Goal: Information Seeking & Learning: Check status

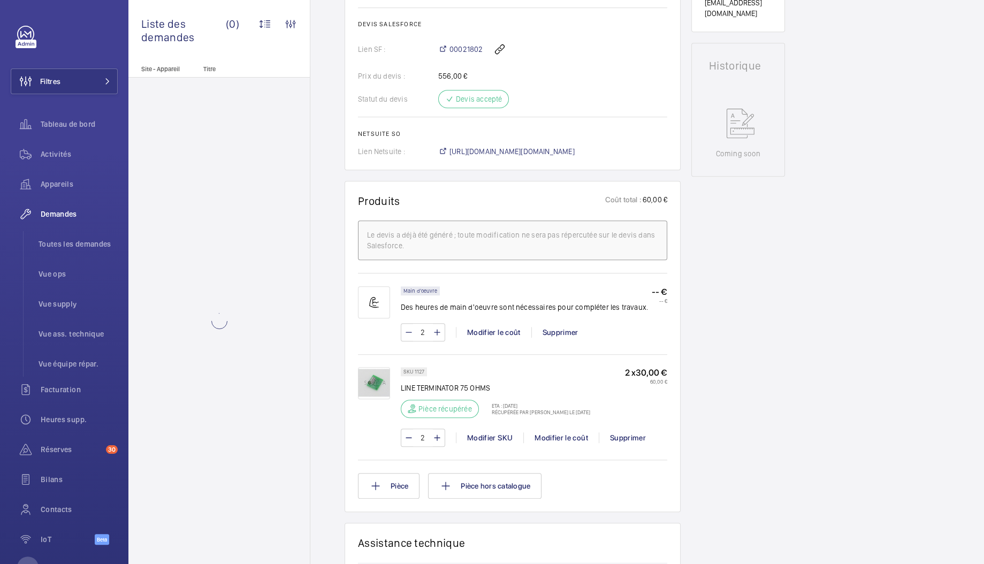
scroll to position [836, 0]
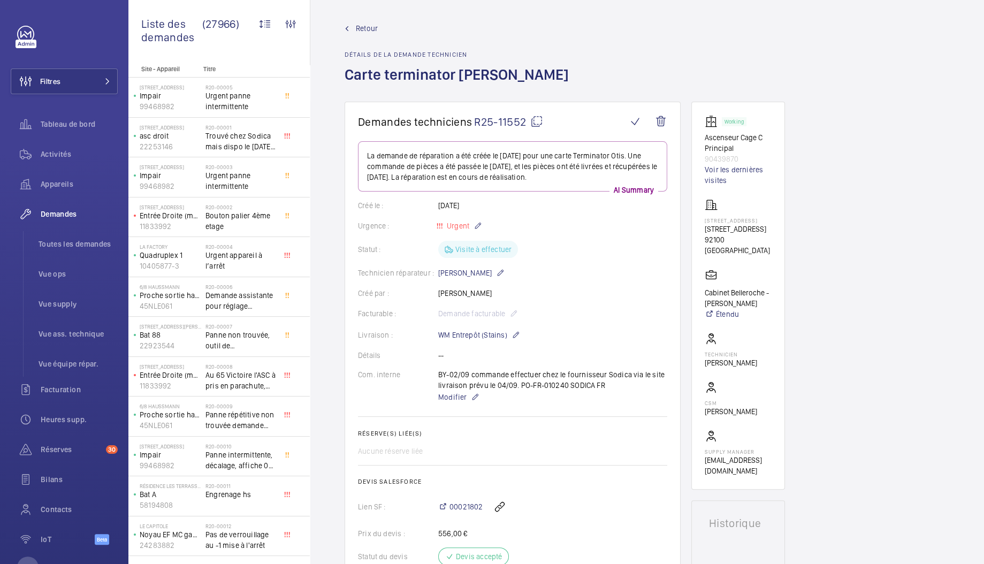
scroll to position [310, 0]
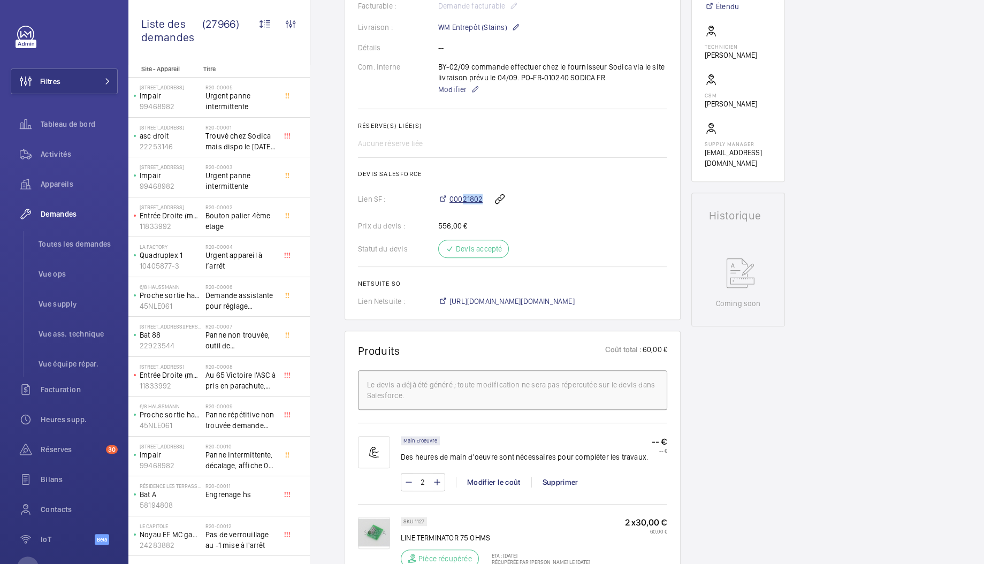
drag, startPoint x: 483, startPoint y: 198, endPoint x: 462, endPoint y: 200, distance: 20.9
click at [462, 200] on div "00021802" at bounding box center [552, 199] width 229 height 26
copy span "21802"
click at [336, 130] on div "Demandes techniciens R25-11552 La demande de réparation a été créée le 31 août …" at bounding box center [647, 443] width 674 height 1299
click at [64, 217] on span "Demandes" at bounding box center [79, 214] width 77 height 11
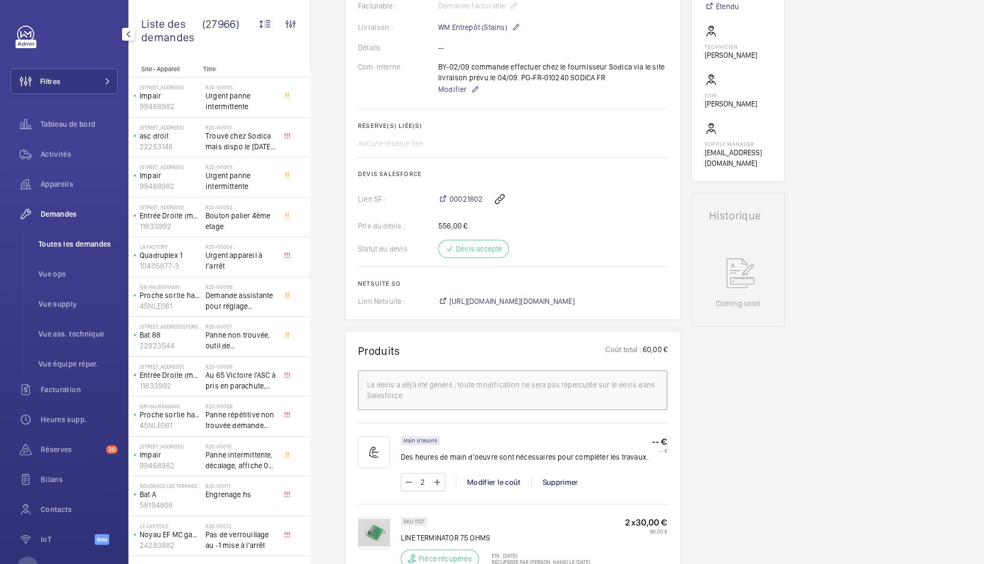
click at [66, 236] on li "Toutes les demandes" at bounding box center [74, 244] width 88 height 26
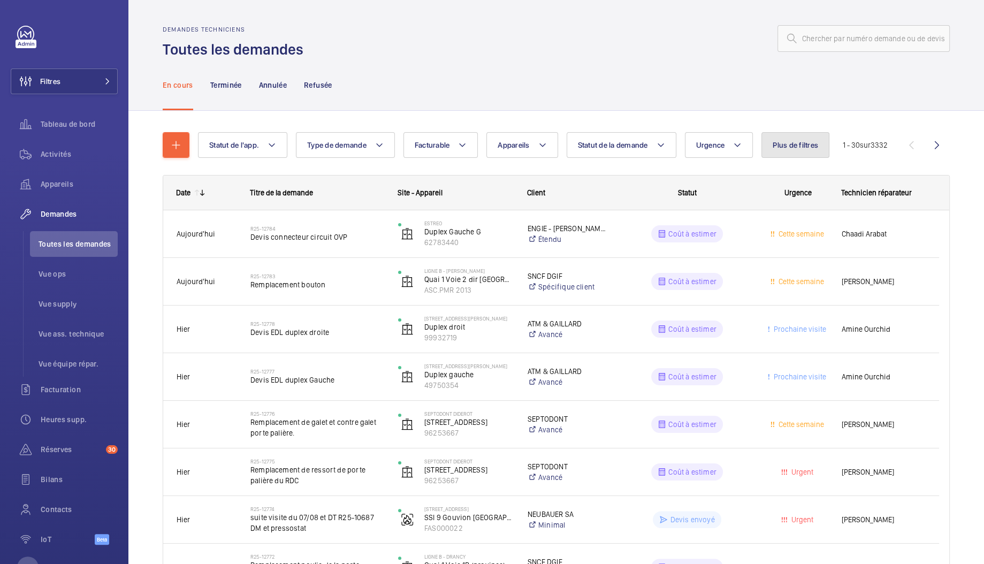
click at [804, 153] on button "Plus de filtres" at bounding box center [796, 145] width 68 height 26
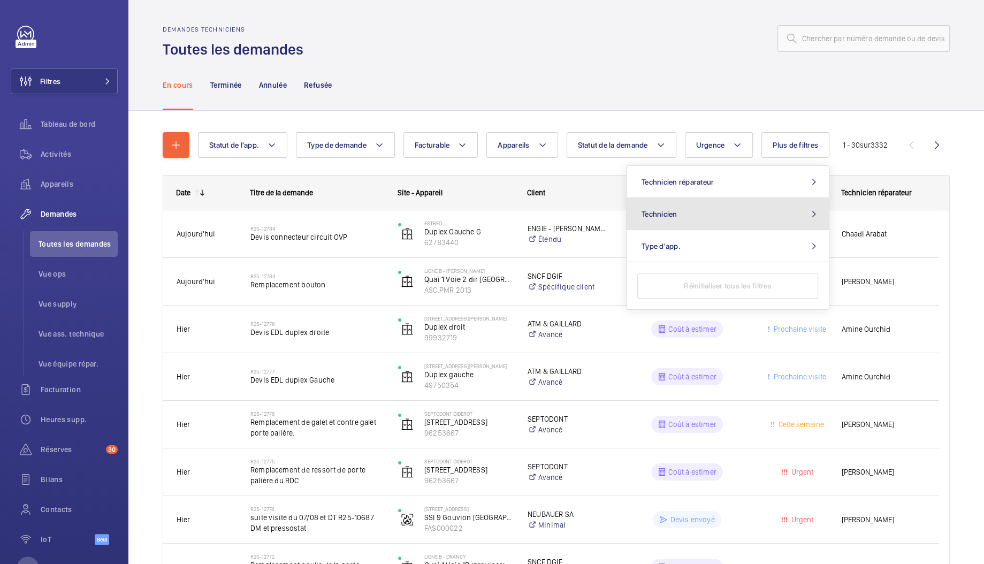
click at [721, 210] on button "Technicien" at bounding box center [728, 214] width 202 height 32
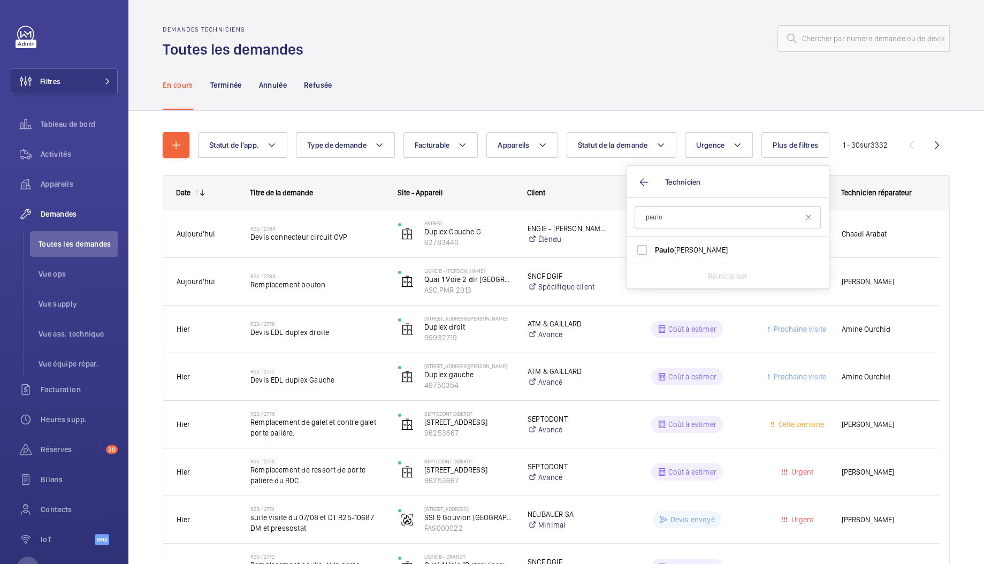
type input "paulo"
click at [707, 245] on span "Paulo Sergio" at bounding box center [728, 250] width 147 height 11
click at [653, 244] on input "Paulo Sergio" at bounding box center [642, 249] width 21 height 21
checkbox input "true"
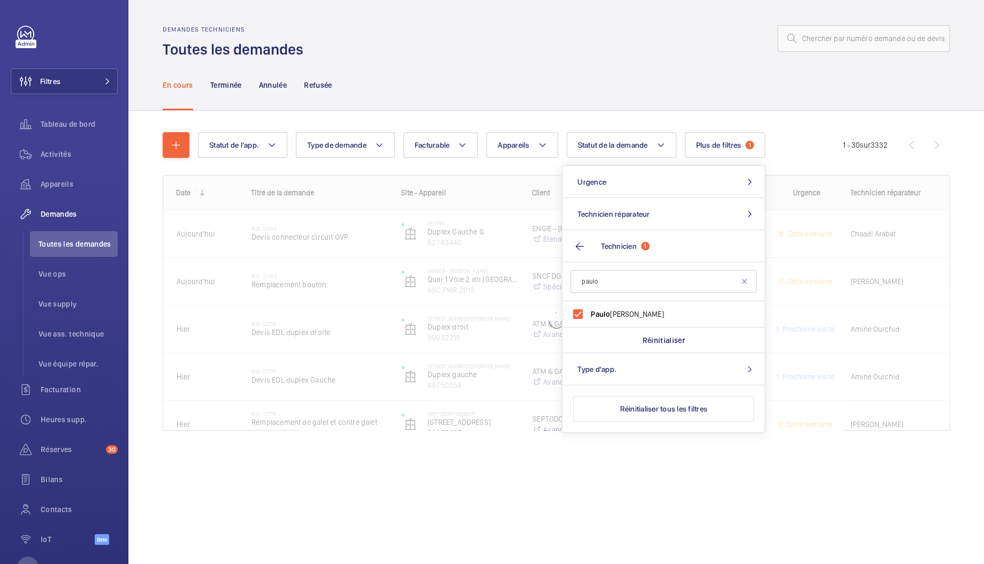
click at [704, 101] on div "En cours Terminée Annulée Refusée" at bounding box center [556, 84] width 787 height 51
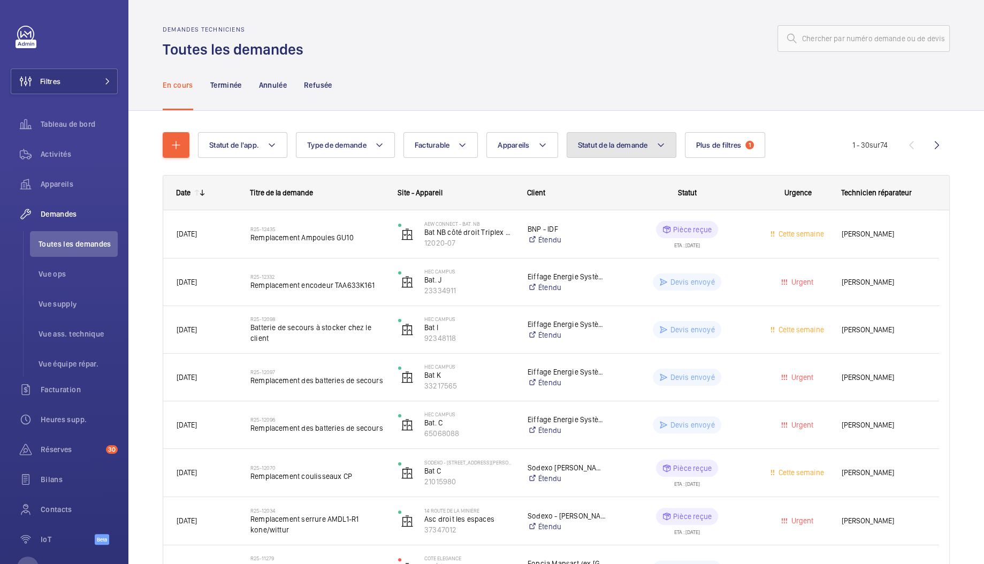
click at [624, 148] on span "Statut de la demande" at bounding box center [613, 145] width 70 height 9
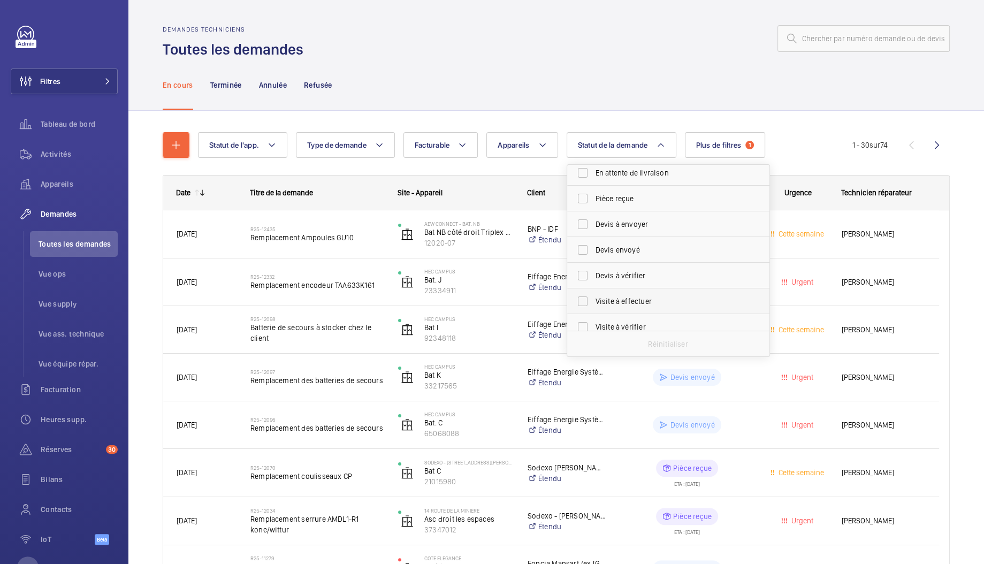
scroll to position [134, 0]
click at [652, 298] on span "Visite à effectuer" at bounding box center [669, 300] width 147 height 11
click at [594, 298] on input "Visite à effectuer" at bounding box center [582, 300] width 21 height 21
checkbox input "true"
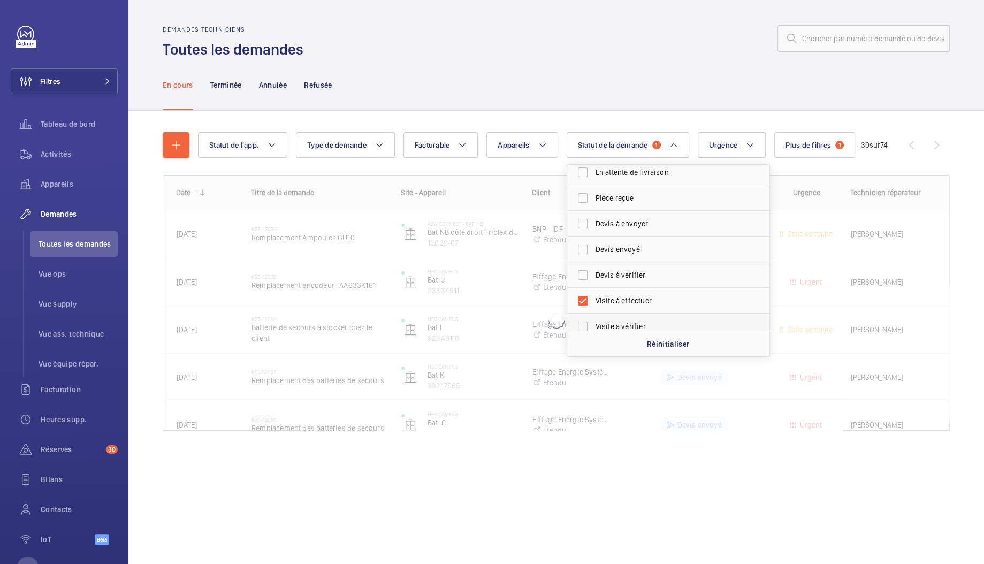
click at [637, 320] on label "Visite à vérifier" at bounding box center [660, 327] width 186 height 26
click at [594, 320] on input "Visite à vérifier" at bounding box center [582, 326] width 21 height 21
checkbox input "true"
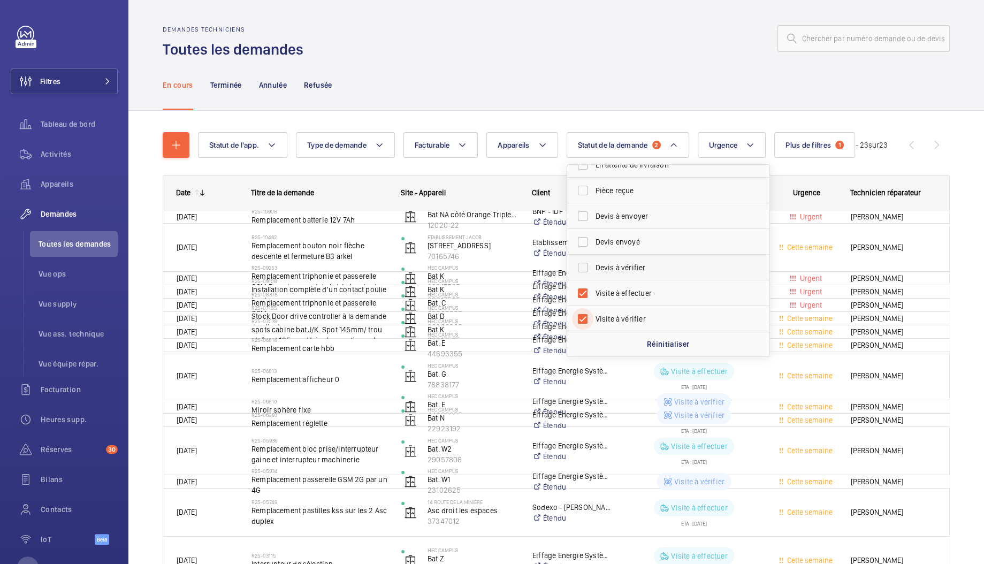
scroll to position [142, 0]
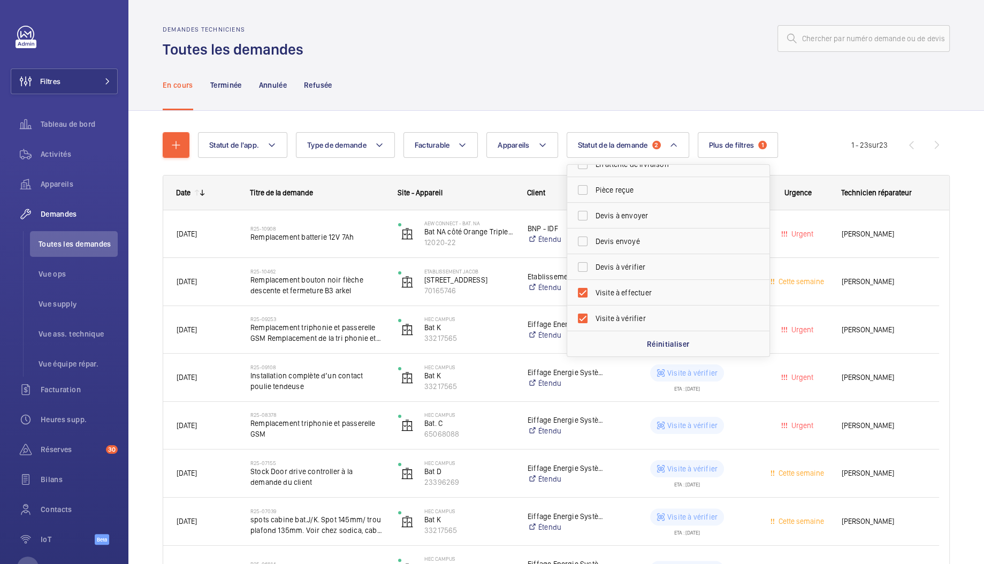
click at [614, 32] on div at bounding box center [630, 39] width 640 height 26
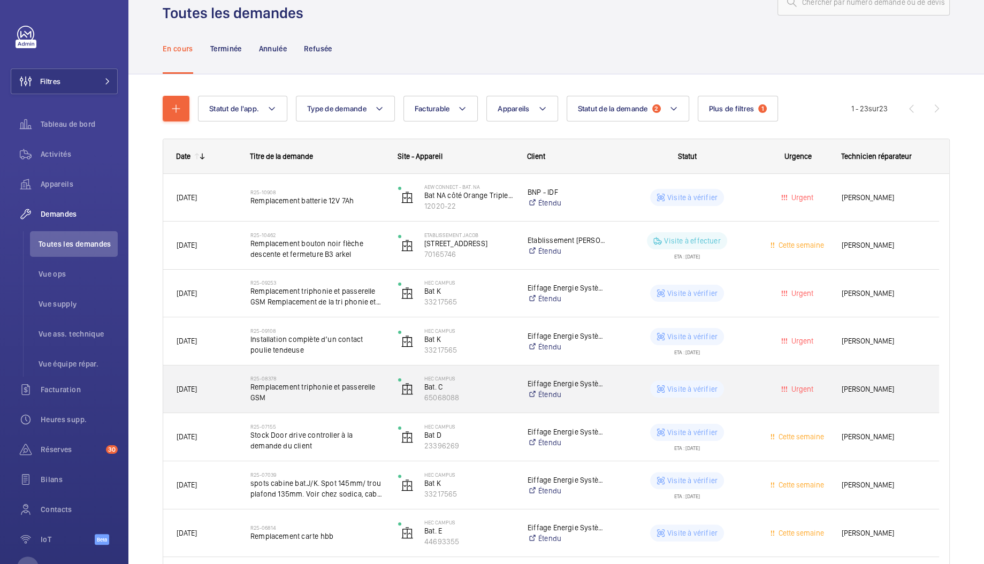
scroll to position [40, 0]
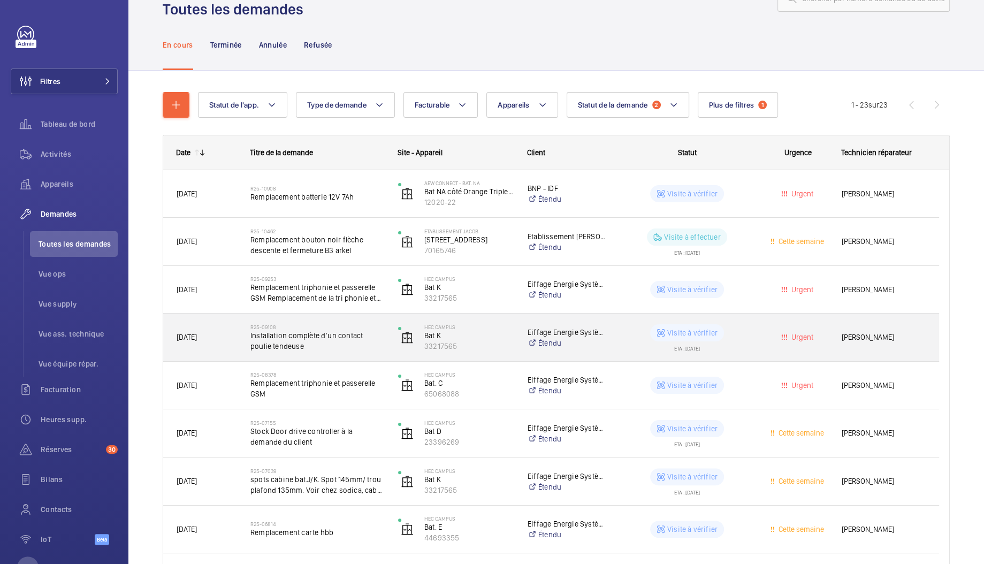
click at [359, 340] on span "Installation complète d’un contact poulie tendeuse" at bounding box center [317, 340] width 134 height 21
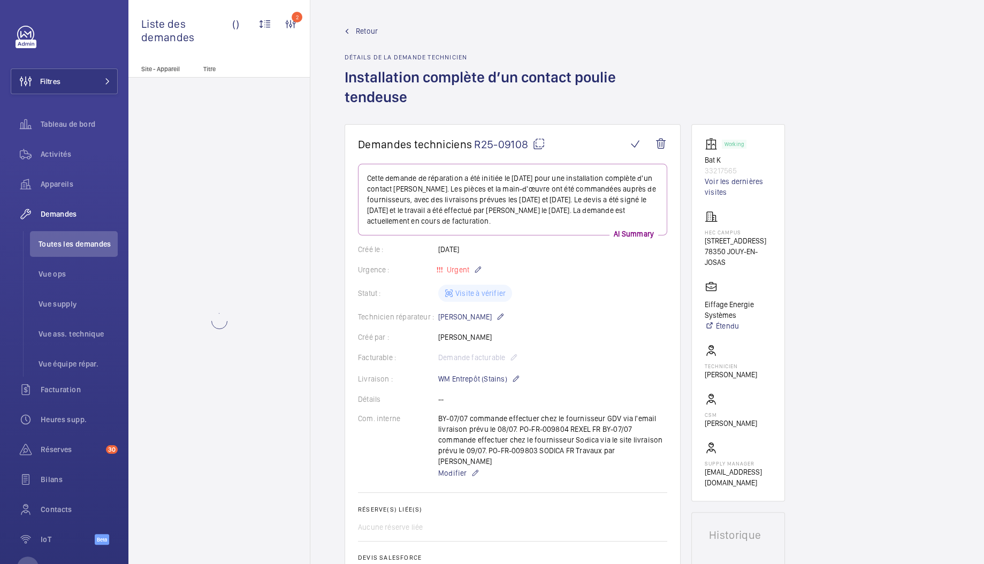
scroll to position [336, 0]
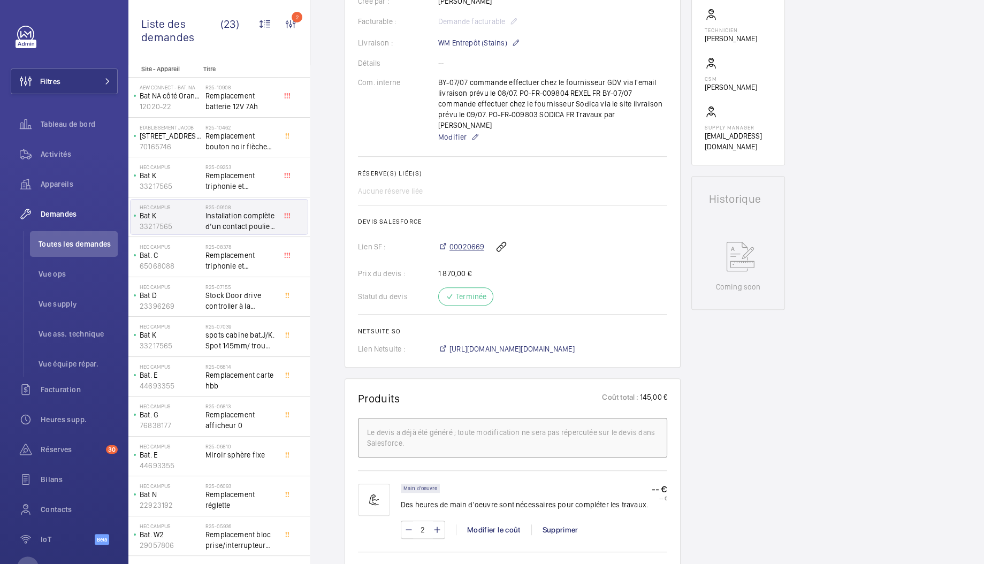
click at [465, 241] on span "00020669" at bounding box center [467, 246] width 35 height 11
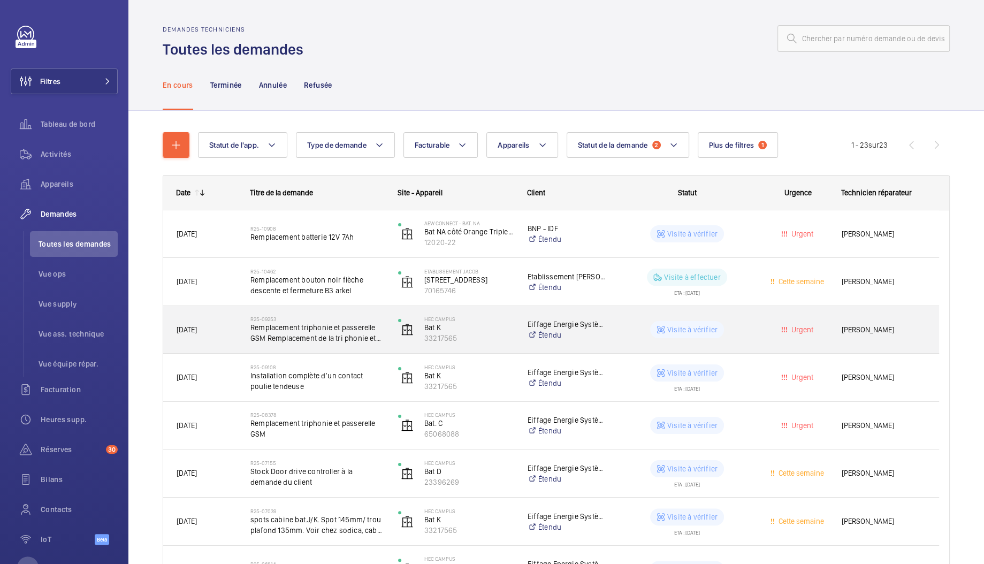
click at [313, 327] on span "Remplacement triphonie et passerelle GSM Remplacement de la tri phonie et de la…" at bounding box center [317, 332] width 134 height 21
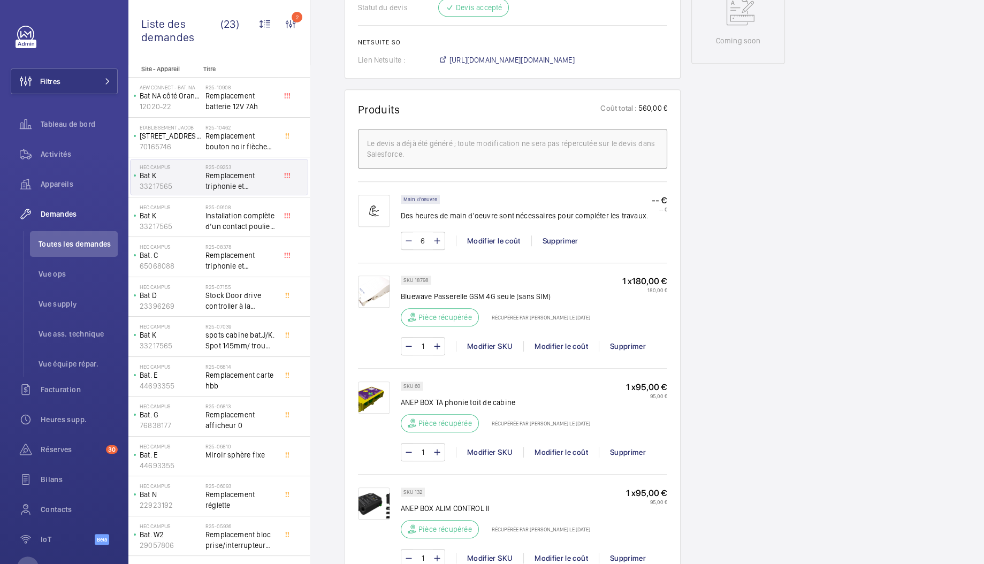
scroll to position [336, 0]
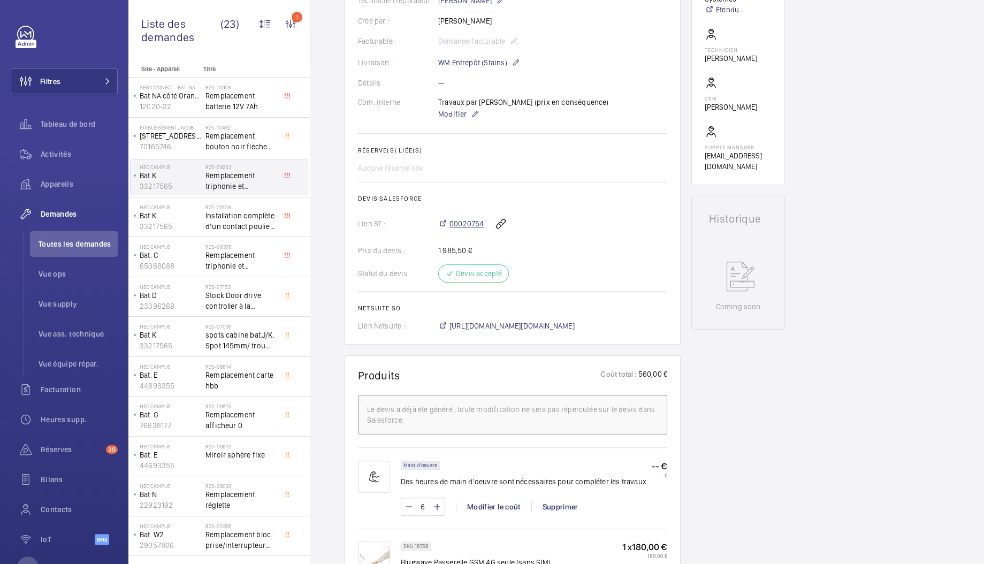
click at [468, 220] on span "00020754" at bounding box center [467, 223] width 34 height 11
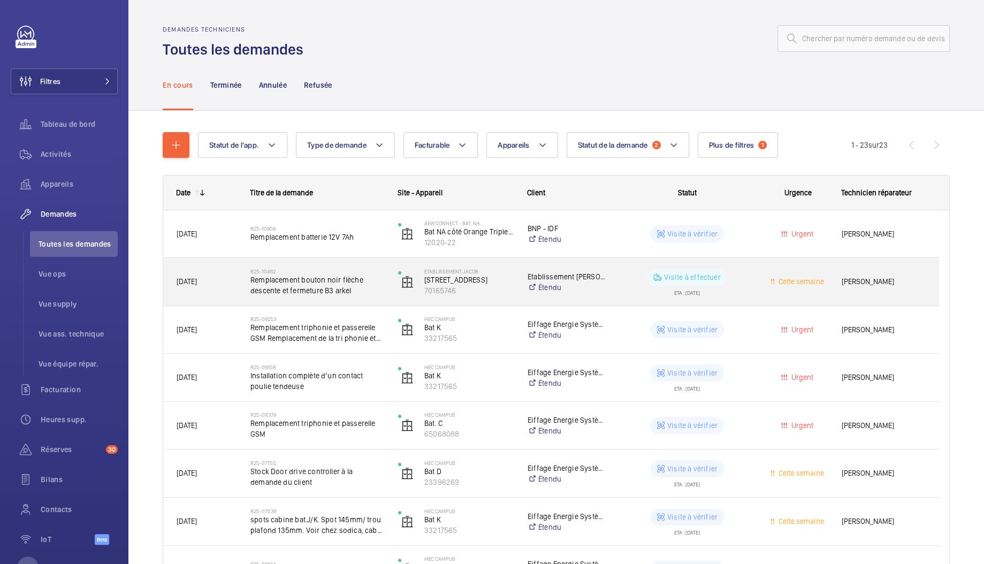
click at [314, 286] on span "Remplacement bouton noir flèche descente et fermeture B3 arkel" at bounding box center [317, 285] width 134 height 21
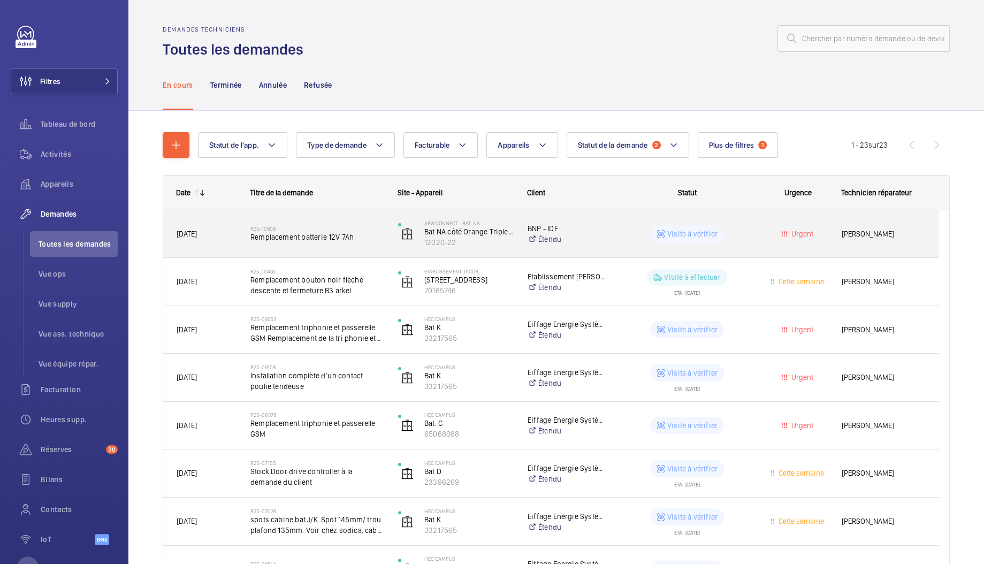
click at [292, 242] on span "Remplacement batterie 12V 7Ah" at bounding box center [317, 237] width 134 height 11
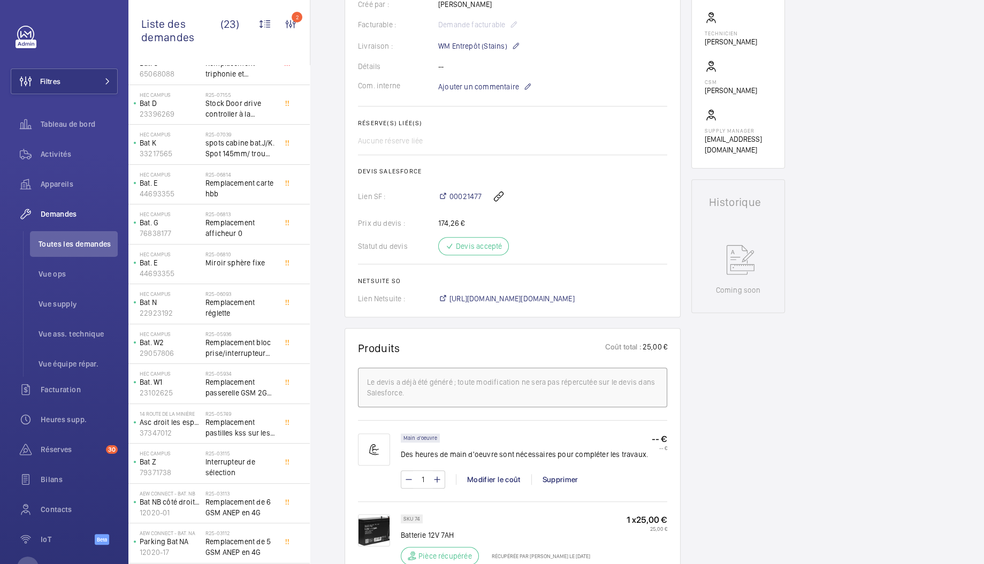
scroll to position [307, 0]
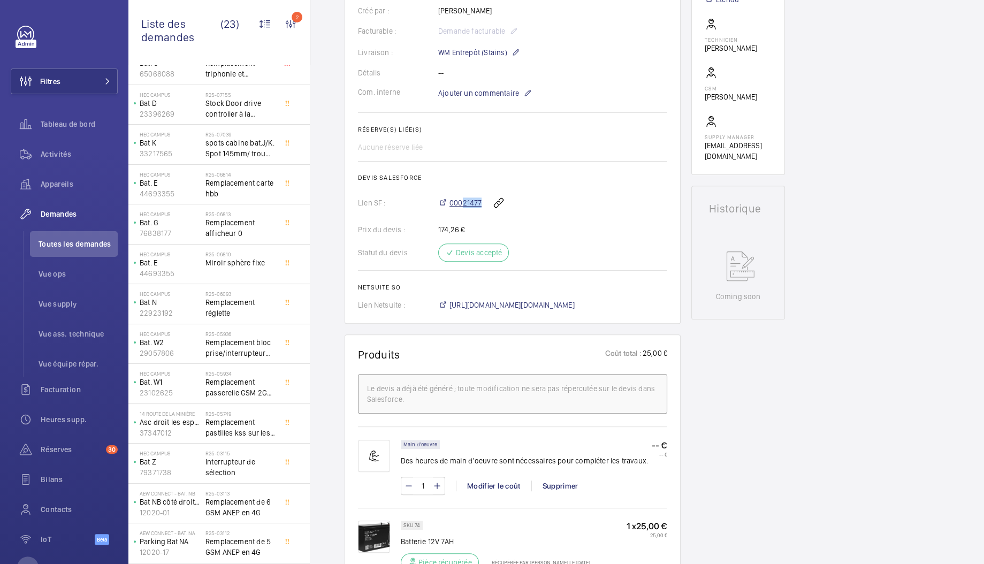
drag, startPoint x: 485, startPoint y: 200, endPoint x: 462, endPoint y: 199, distance: 23.0
click at [462, 199] on div "00021477" at bounding box center [552, 203] width 229 height 26
click at [466, 204] on span "00021477" at bounding box center [466, 202] width 32 height 11
drag, startPoint x: 778, startPoint y: 142, endPoint x: 789, endPoint y: 134, distance: 14.1
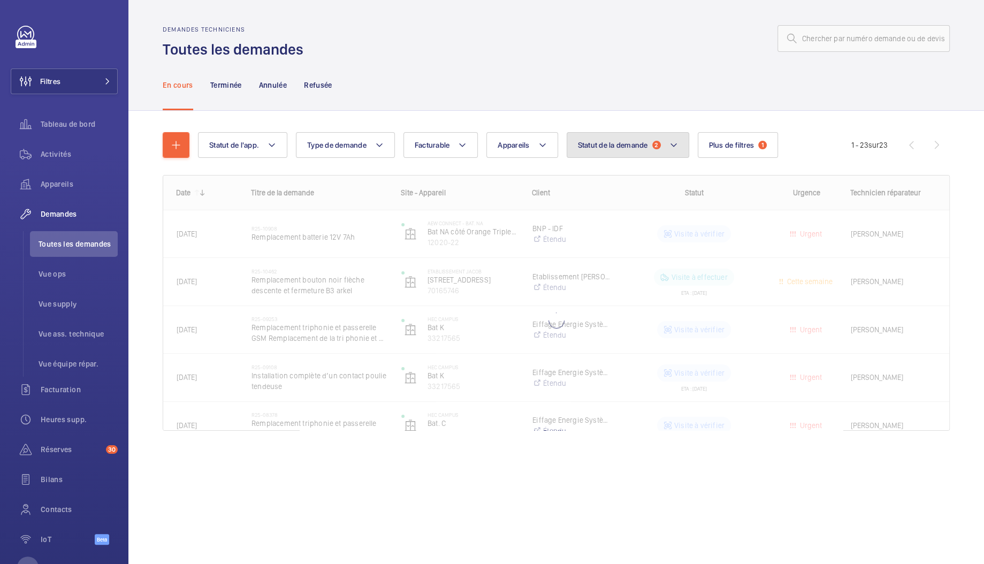
click at [602, 150] on button "Statut de la demande 2" at bounding box center [628, 145] width 123 height 26
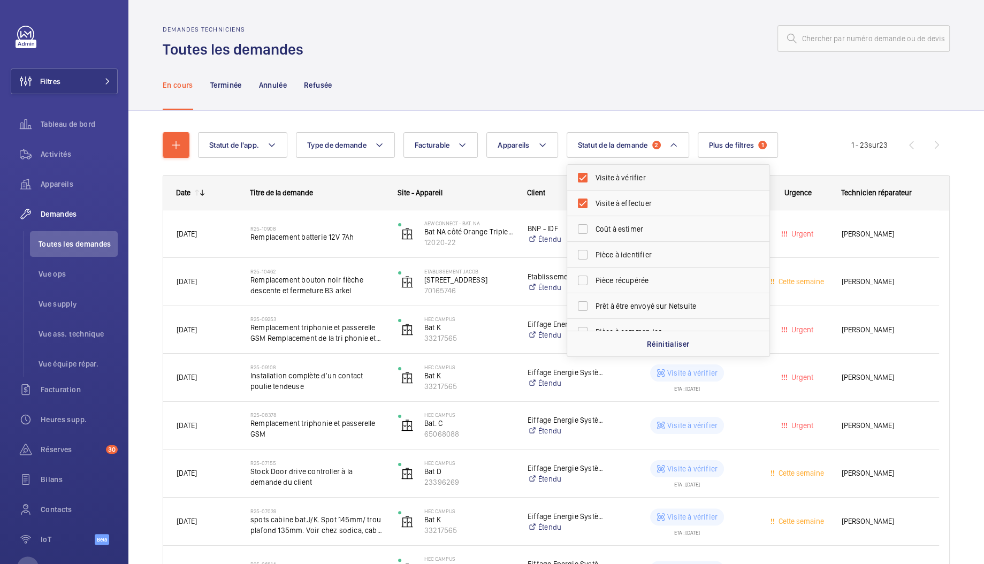
click at [596, 182] on span "Visite à vérifier" at bounding box center [669, 177] width 147 height 11
click at [594, 182] on input "Visite à vérifier" at bounding box center [582, 177] width 21 height 21
checkbox input "false"
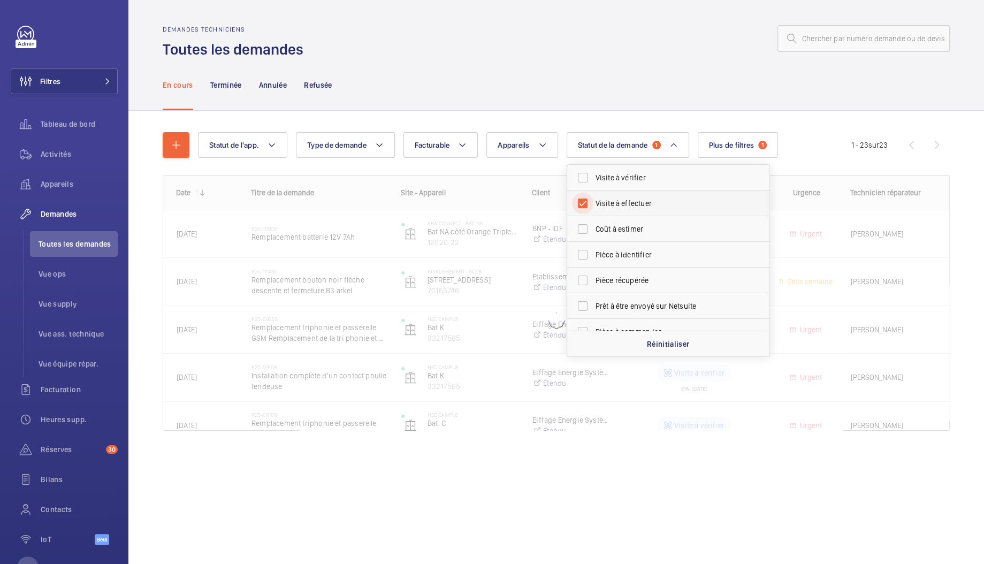
click at [591, 200] on input "Visite à effectuer" at bounding box center [582, 203] width 21 height 21
checkbox input "false"
click at [592, 92] on div "En cours Terminée Annulée Refusée" at bounding box center [556, 84] width 787 height 51
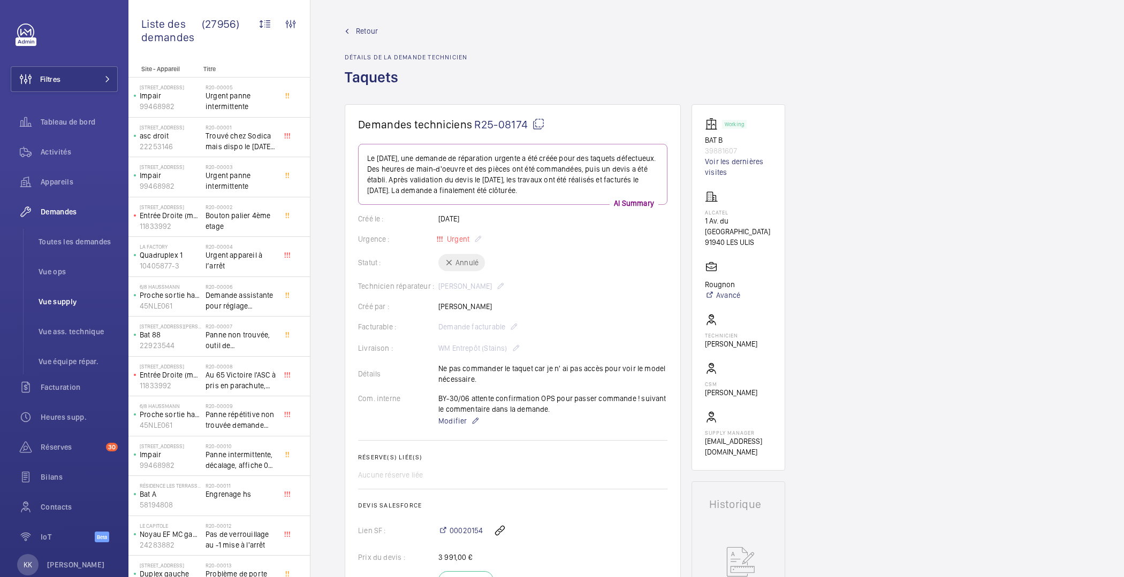
scroll to position [3, 0]
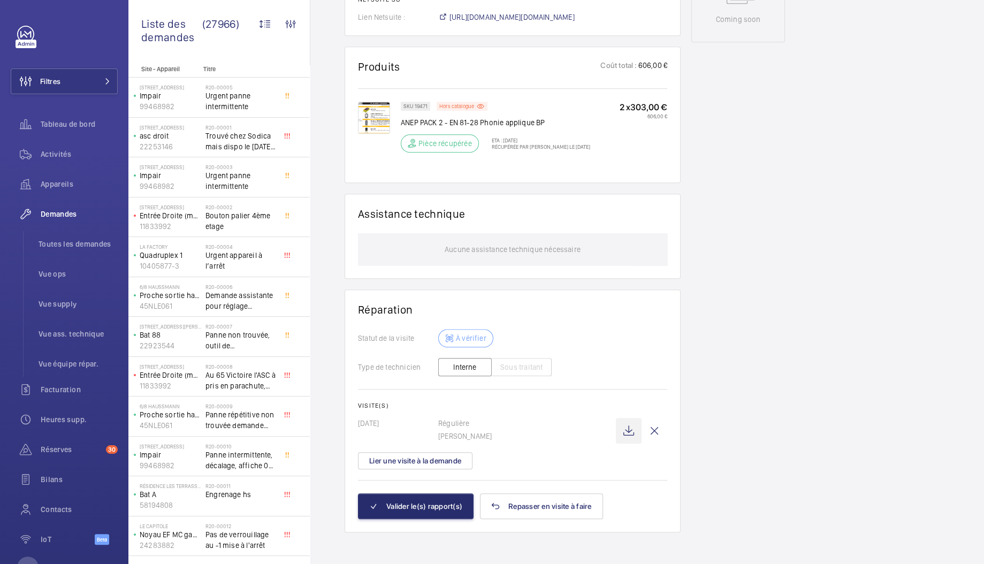
scroll to position [595, 0]
click at [624, 425] on wm-front-icon-button at bounding box center [629, 431] width 26 height 26
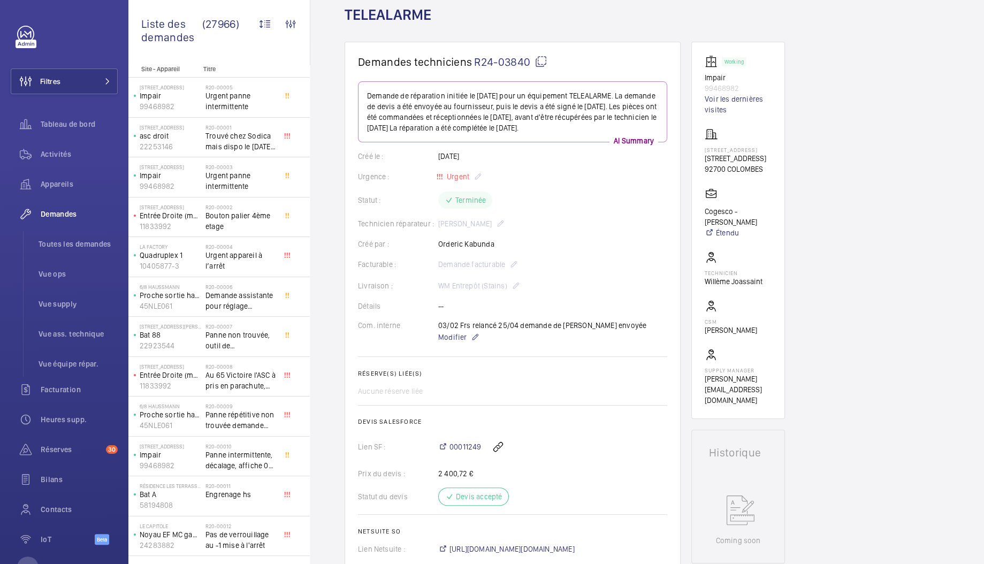
scroll to position [0, 0]
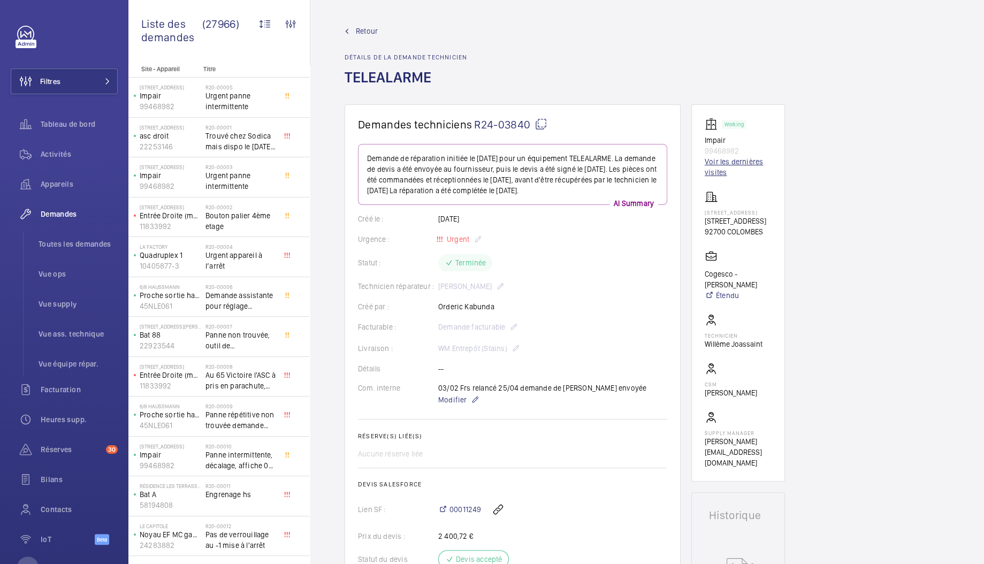
click at [706, 162] on link "Voir les dernières visites" at bounding box center [738, 166] width 67 height 21
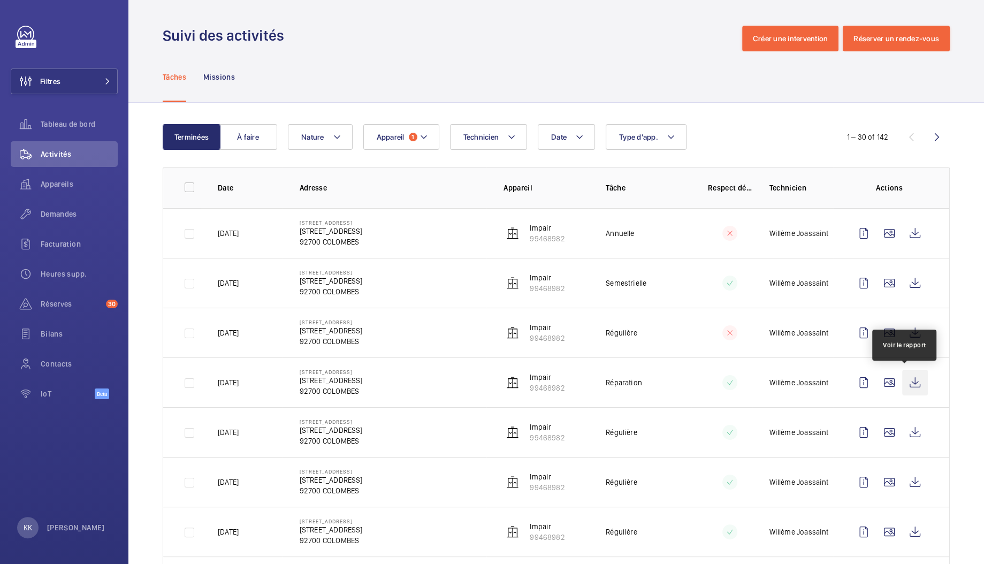
click at [908, 383] on wm-front-icon-button at bounding box center [915, 383] width 26 height 26
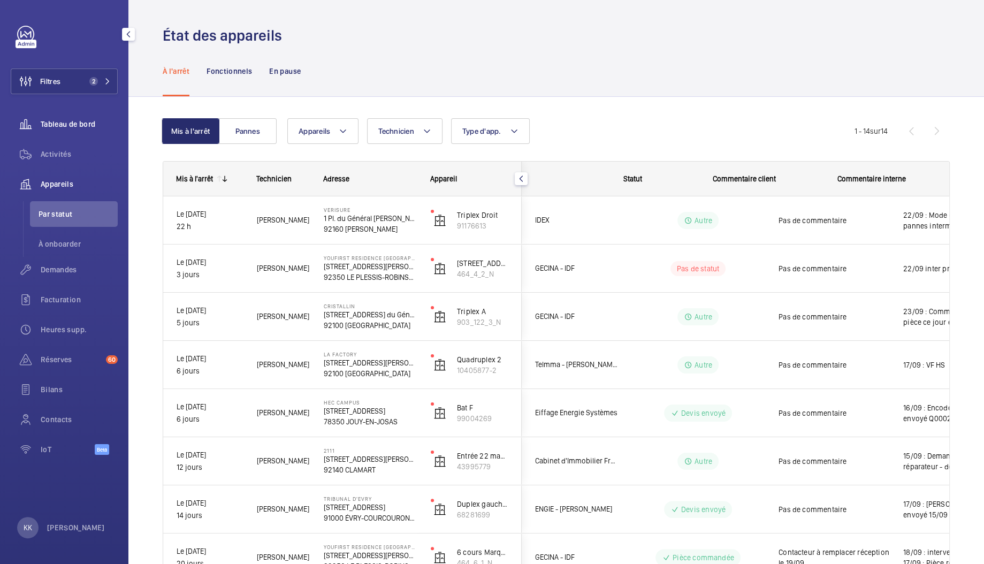
scroll to position [0, 65]
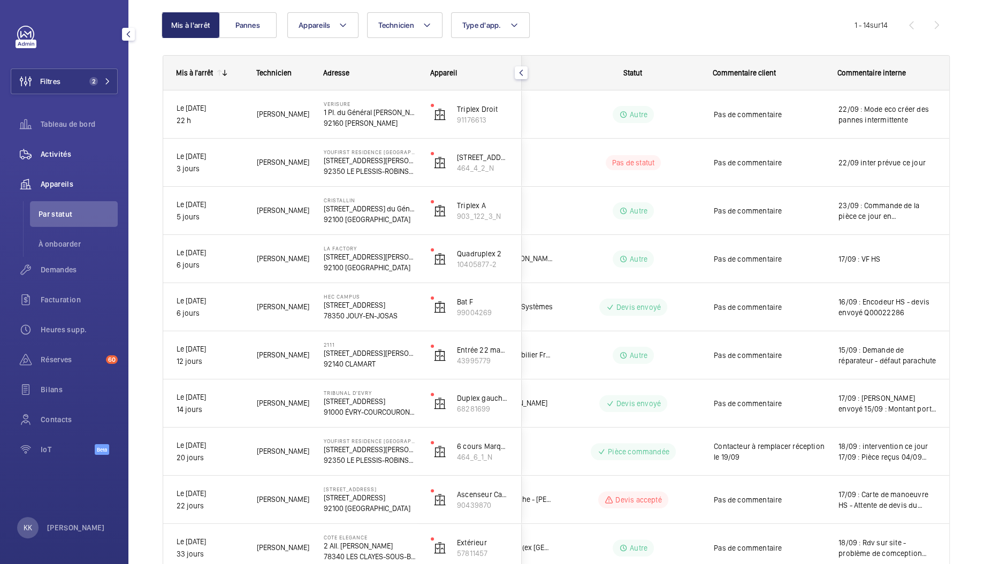
click at [66, 157] on span "Activités" at bounding box center [79, 154] width 77 height 11
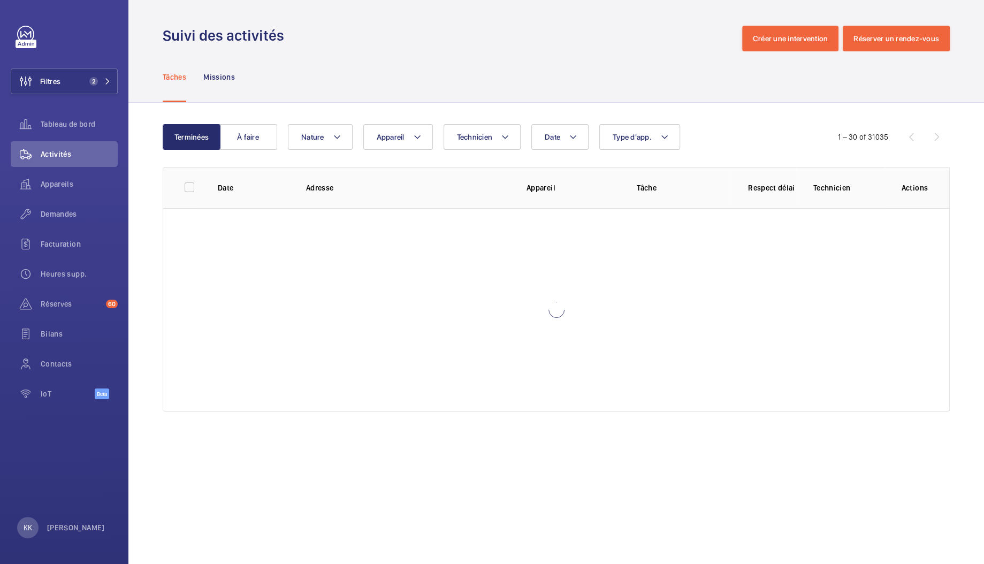
click at [432, 138] on div "Date Technicien Appareil Type d'app. Nature" at bounding box center [554, 137] width 533 height 26
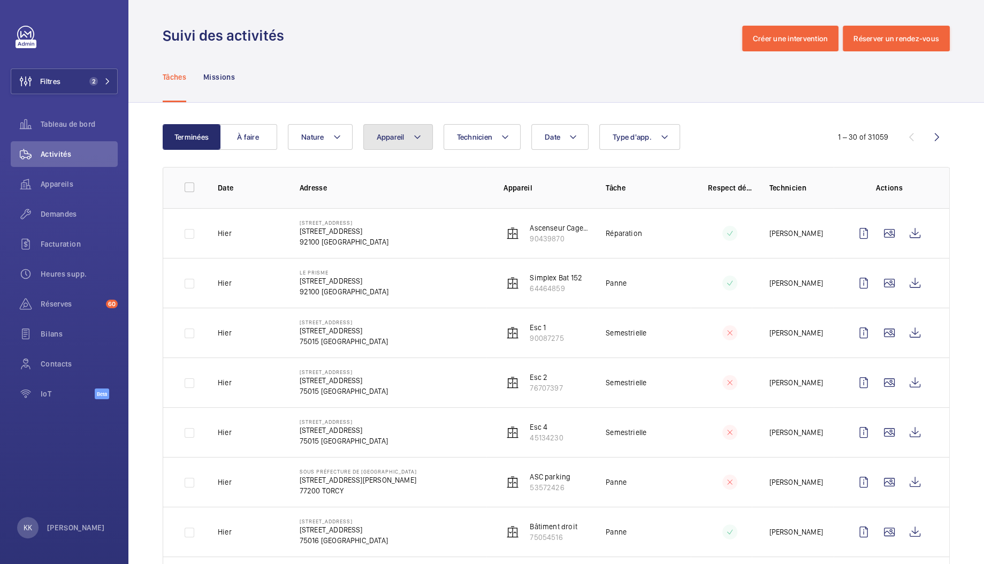
click at [422, 141] on button "Appareil" at bounding box center [398, 137] width 70 height 26
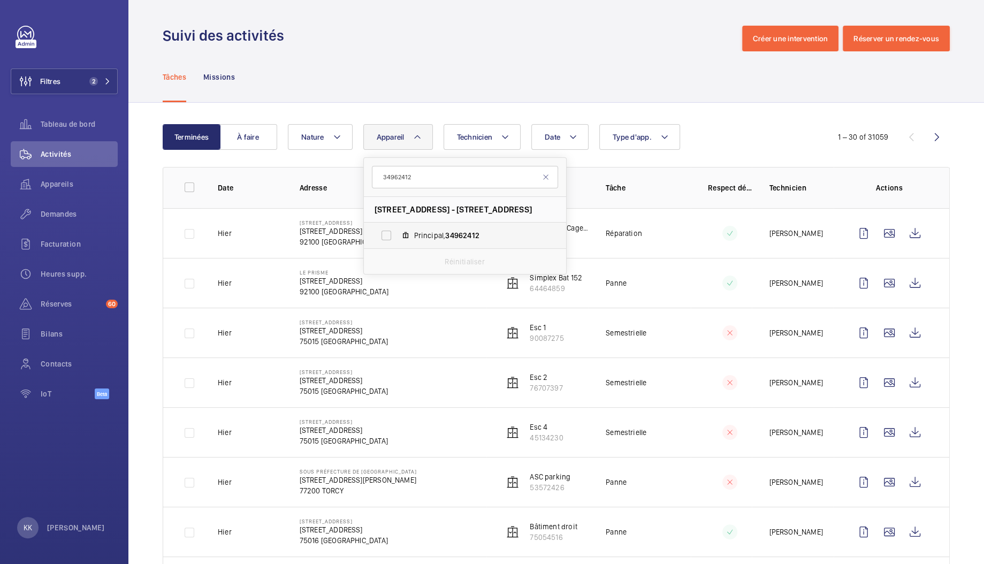
type input "34962412"
click at [458, 245] on label "Principal, 34962412" at bounding box center [456, 236] width 185 height 26
click at [397, 245] on input "Principal, 34962412" at bounding box center [386, 235] width 21 height 21
checkbox input "true"
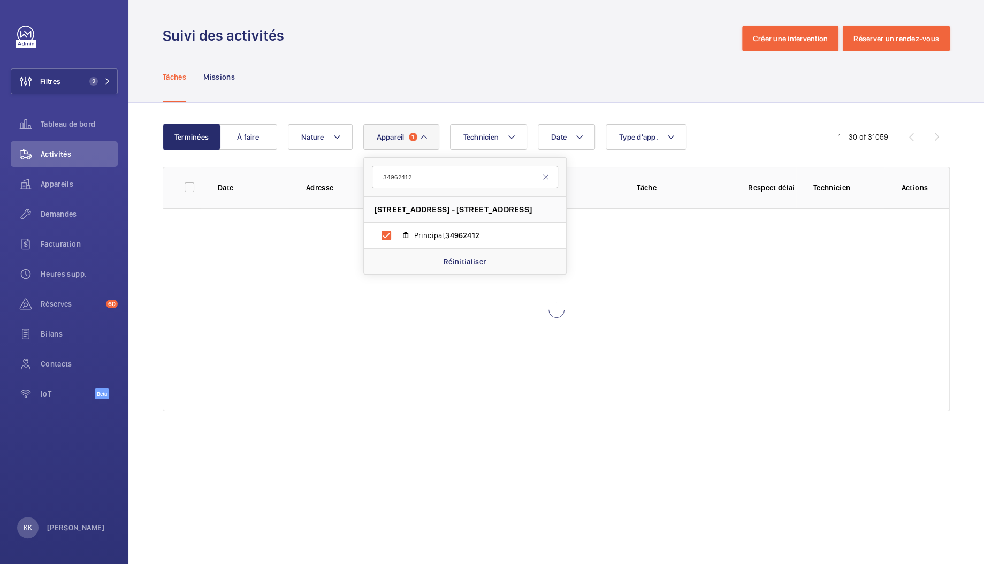
click at [485, 52] on div "Tâches Missions" at bounding box center [556, 76] width 787 height 51
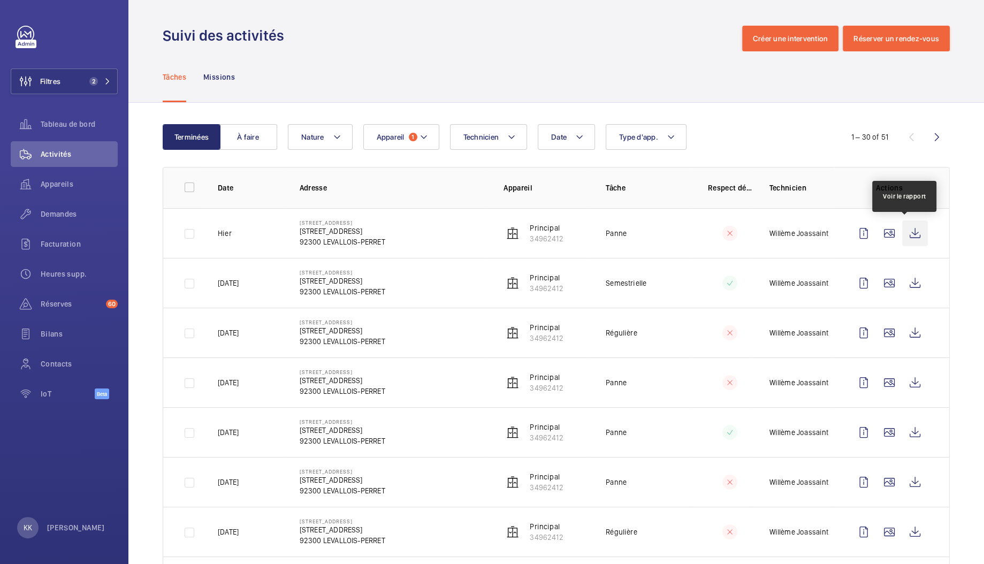
click at [902, 230] on wm-front-icon-button at bounding box center [915, 233] width 26 height 26
click at [49, 219] on div "Demandes" at bounding box center [64, 214] width 107 height 26
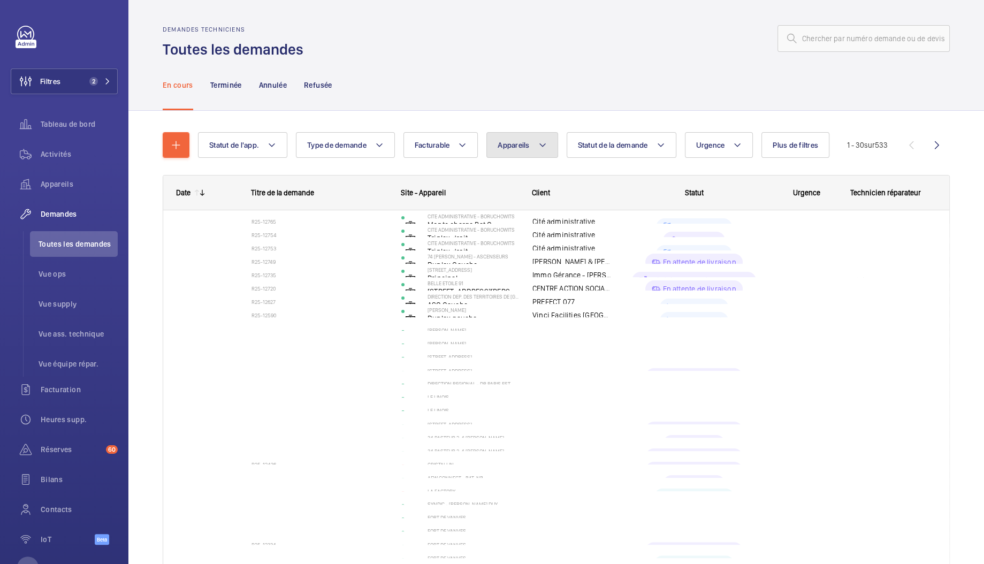
click at [498, 148] on span "Appareils" at bounding box center [514, 145] width 32 height 9
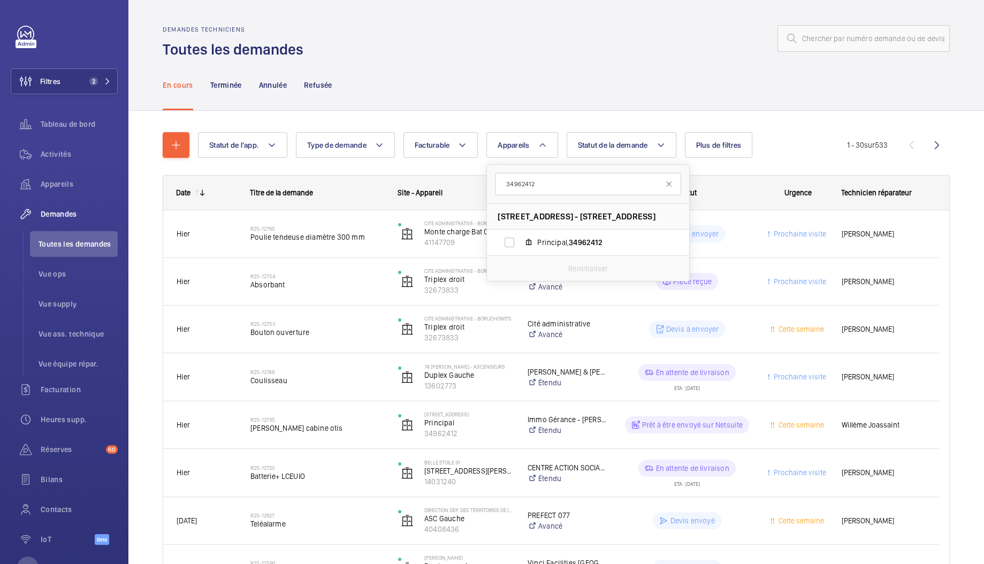
type input "34962412"
click at [552, 238] on span "Principal, 34962412" at bounding box center [599, 242] width 124 height 11
click at [520, 238] on input "Principal, 34962412" at bounding box center [509, 242] width 21 height 21
checkbox input "true"
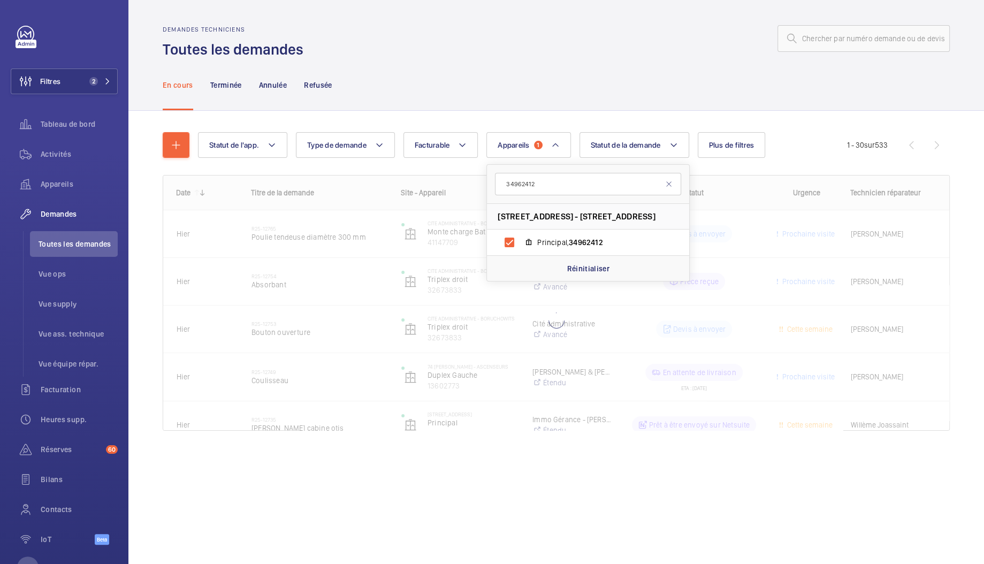
click at [507, 87] on div "En cours Terminée Annulée Refusée" at bounding box center [556, 84] width 787 height 51
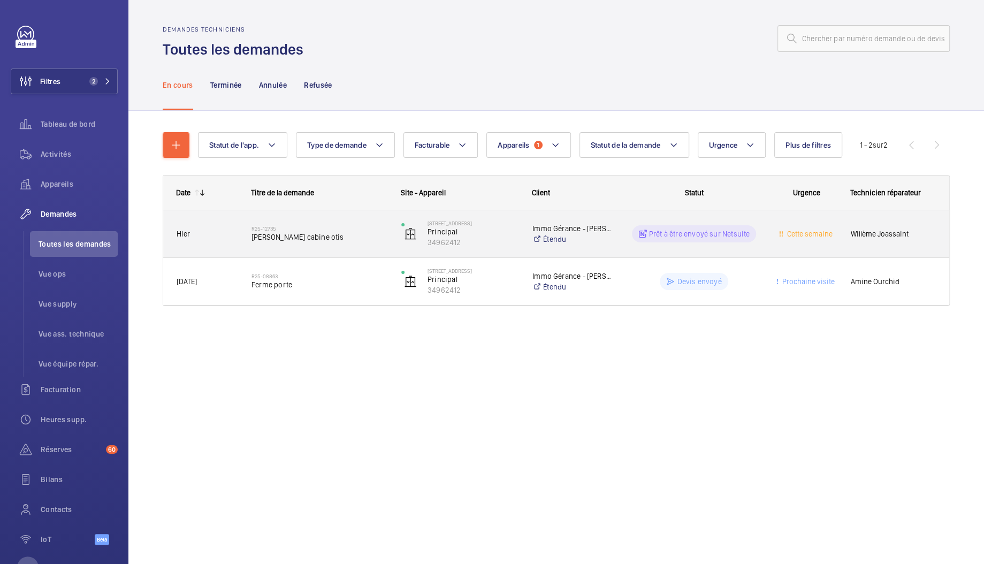
click at [306, 250] on div "R25-12735 Bouton cabine otis" at bounding box center [313, 234] width 149 height 48
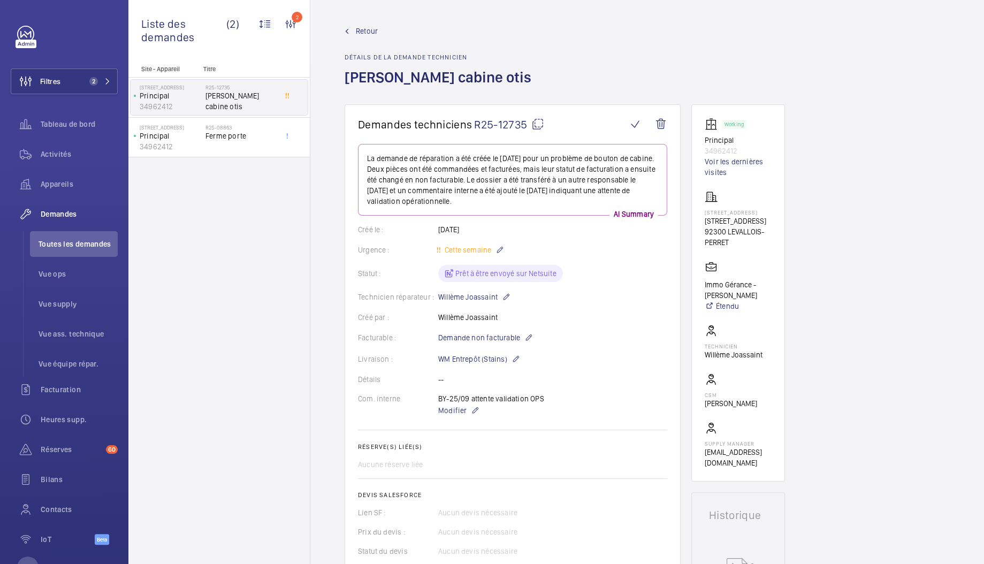
click at [371, 29] on span "Retour" at bounding box center [367, 31] width 22 height 11
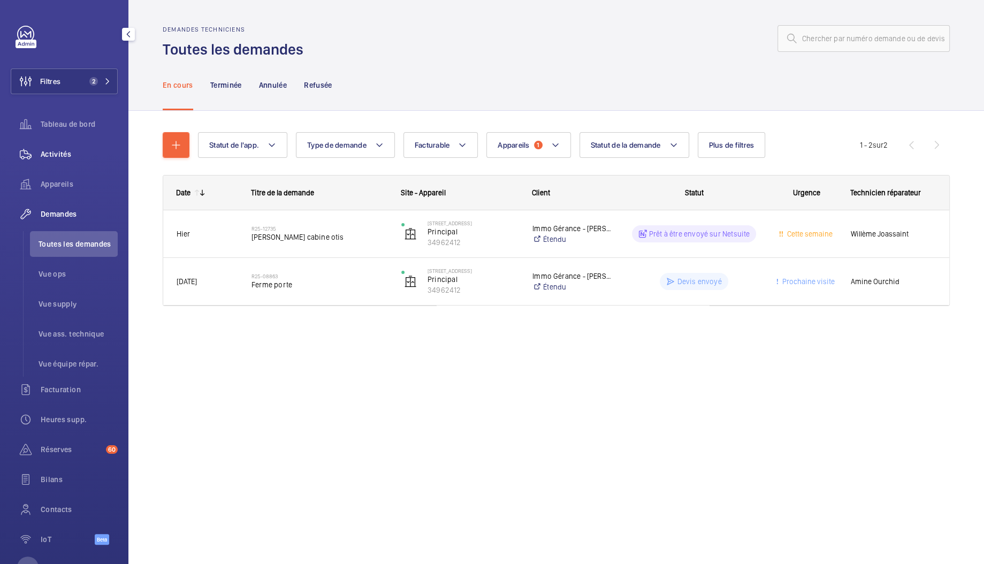
click at [44, 158] on span "Activités" at bounding box center [79, 154] width 77 height 11
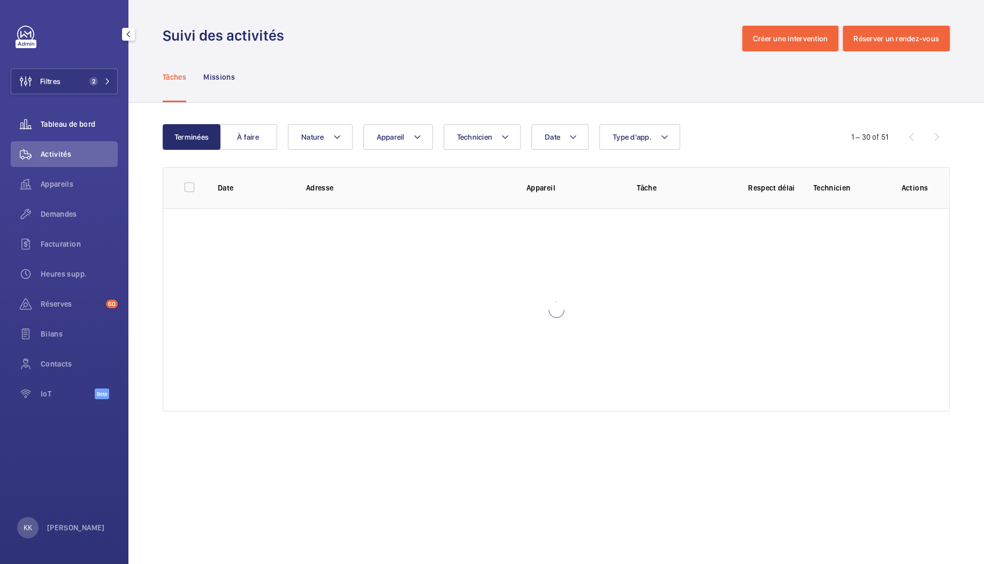
click at [60, 125] on span "Tableau de bord" at bounding box center [79, 124] width 77 height 11
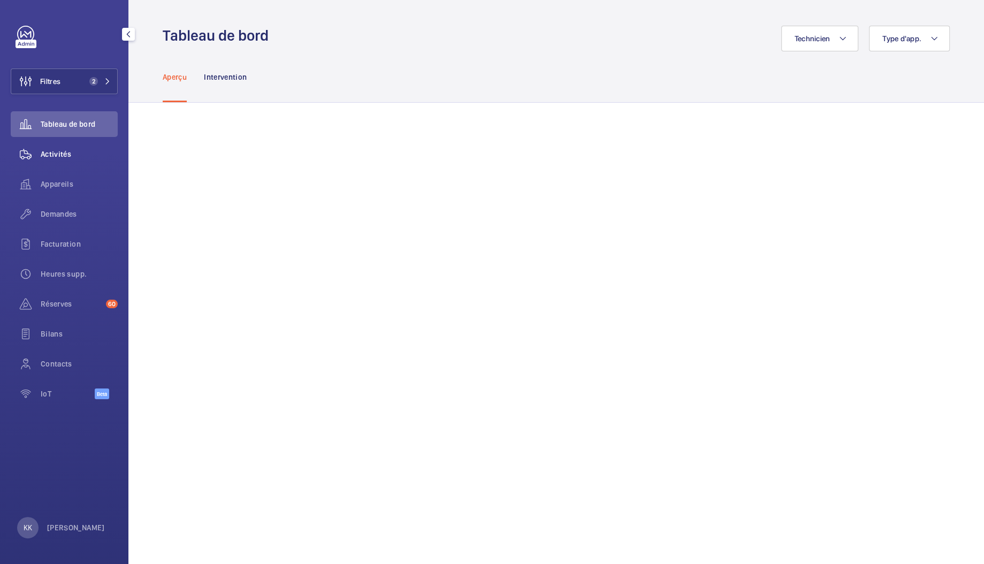
click at [42, 155] on span "Activités" at bounding box center [79, 154] width 77 height 11
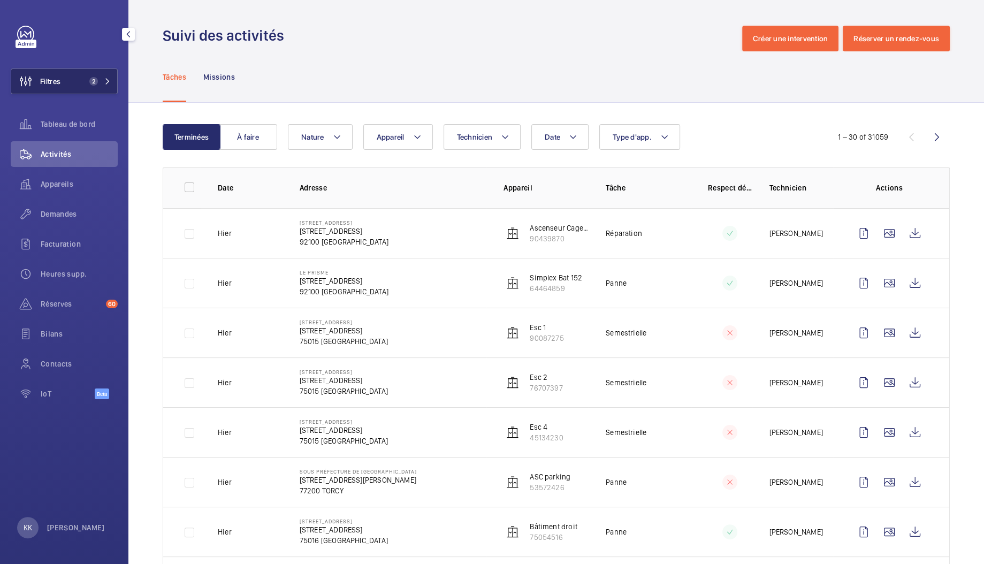
click at [48, 83] on span "Filtres" at bounding box center [50, 81] width 20 height 11
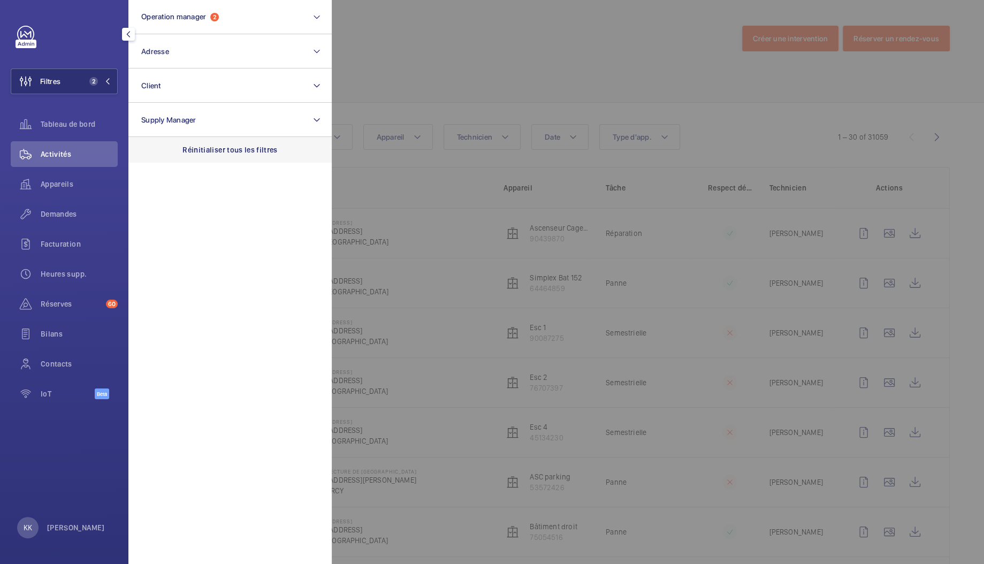
click at [244, 160] on div "Réinitialiser tous les filtres" at bounding box center [229, 150] width 203 height 26
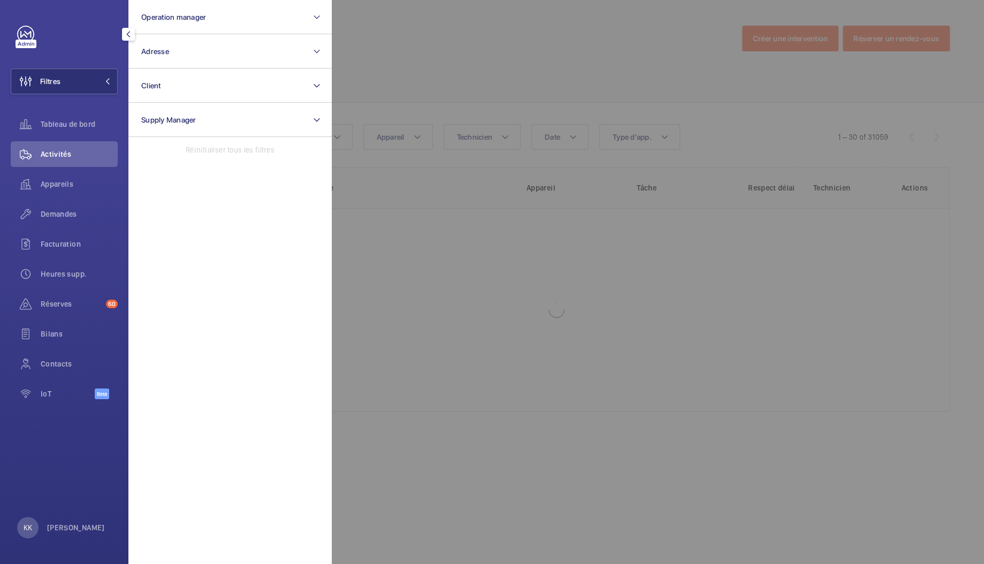
click at [242, 151] on p "Réinitialiser tous les filtres" at bounding box center [230, 149] width 88 height 11
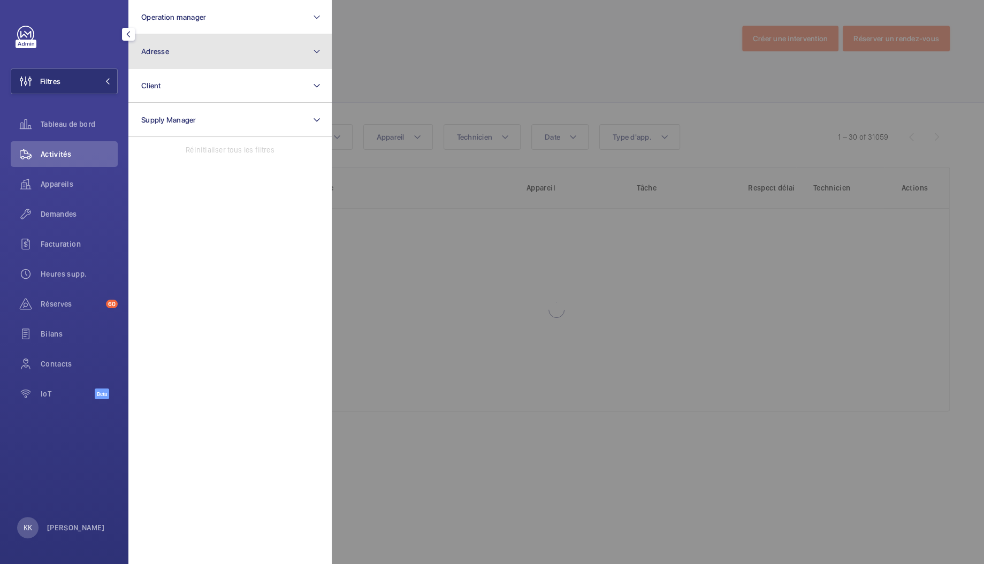
click at [189, 41] on button "Adresse" at bounding box center [229, 51] width 203 height 34
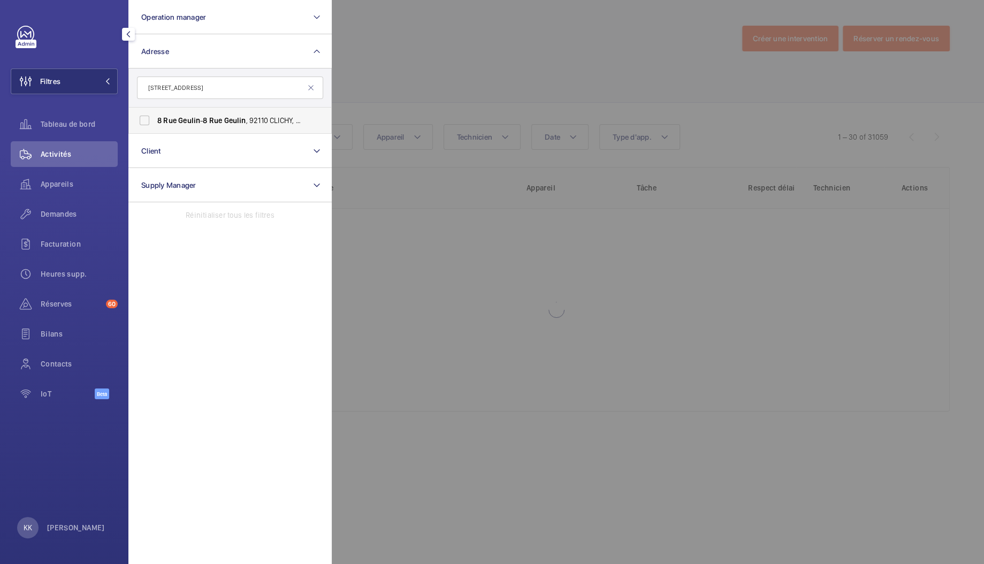
type input "8 Rue Geulin"
click at [192, 125] on span "8 Rue Geulin - 8 Rue Geulin , 92110 CLICHY, CLICHY 92110" at bounding box center [230, 120] width 147 height 11
click at [155, 125] on input "8 Rue Geulin - 8 Rue Geulin , 92110 CLICHY, CLICHY 92110" at bounding box center [144, 120] width 21 height 21
checkbox input "true"
click at [412, 56] on div at bounding box center [824, 282] width 984 height 564
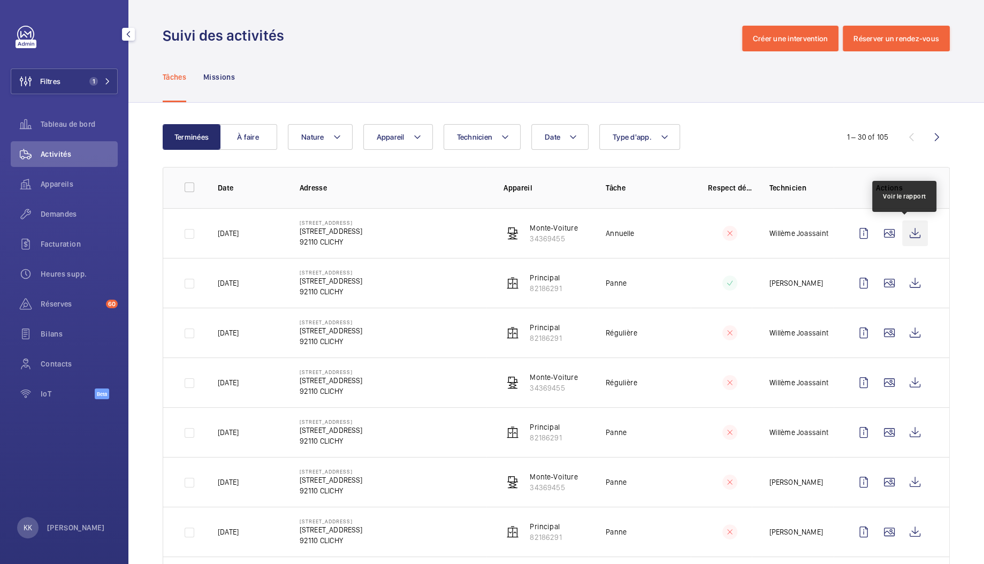
click at [910, 239] on wm-front-icon-button at bounding box center [915, 233] width 26 height 26
click at [902, 291] on wm-front-icon-button at bounding box center [915, 283] width 26 height 26
click at [912, 334] on wm-front-icon-button at bounding box center [915, 333] width 26 height 26
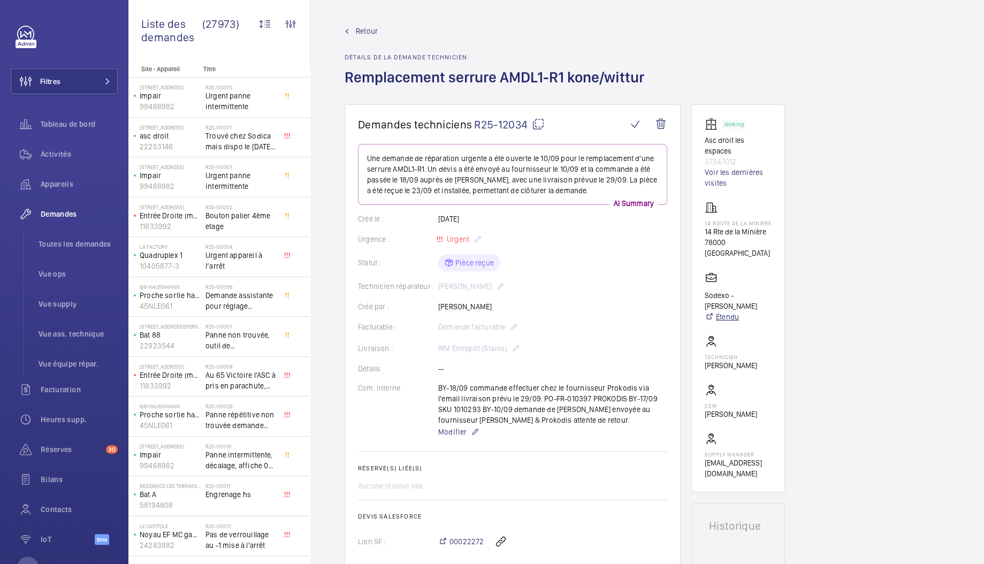
click at [722, 311] on link "Étendu" at bounding box center [738, 316] width 67 height 11
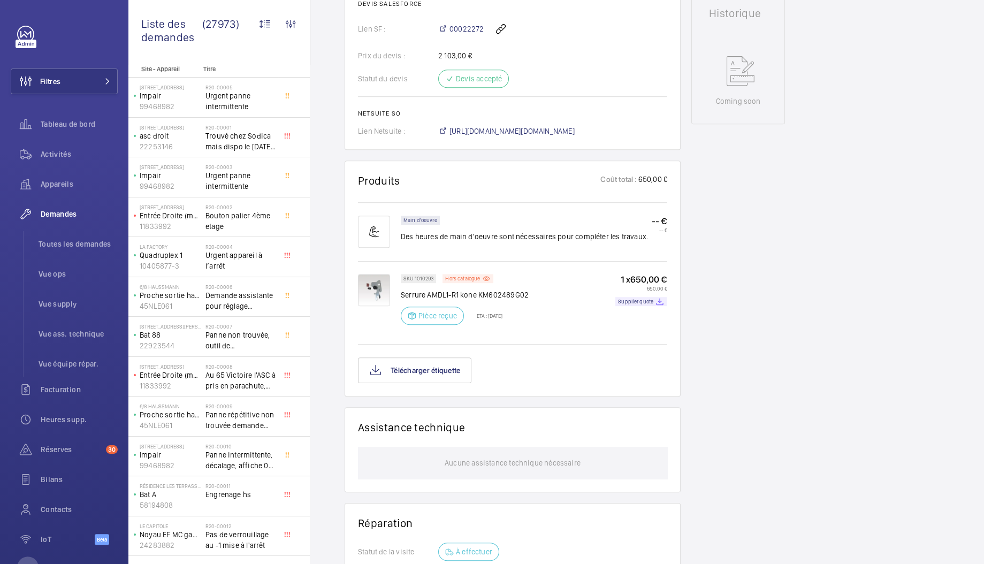
scroll to position [301, 0]
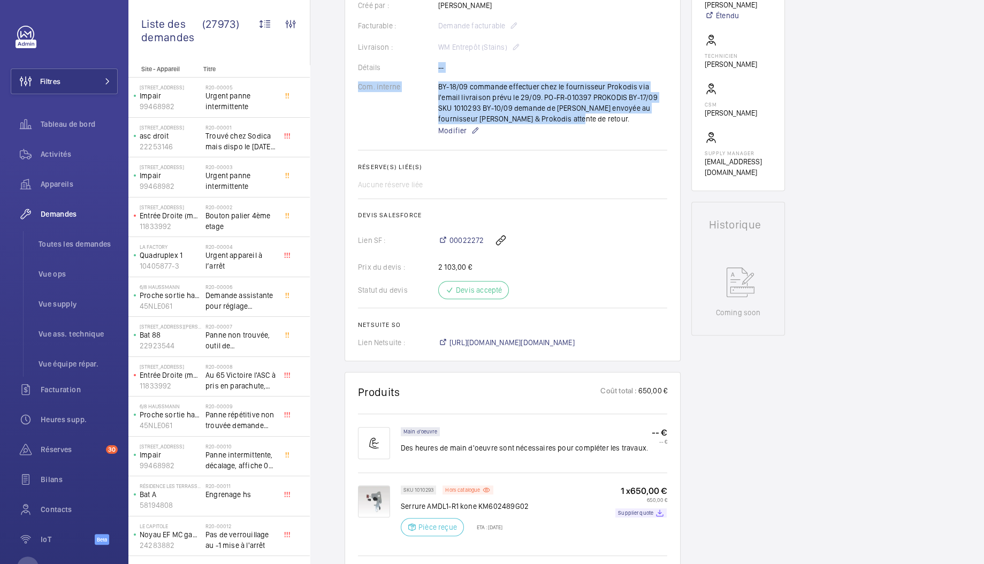
drag, startPoint x: 554, startPoint y: 113, endPoint x: 424, endPoint y: 67, distance: 138.0
click at [424, 67] on wm-front-card-body "Une demande de réparation urgente a été ouverte le 10/09 pour le remplacement d…" at bounding box center [512, 95] width 309 height 505
click at [391, 105] on div "Com. interne BY-18/09 commande effectuer chez le fournisseur Prokodis via l'ema…" at bounding box center [512, 109] width 309 height 56
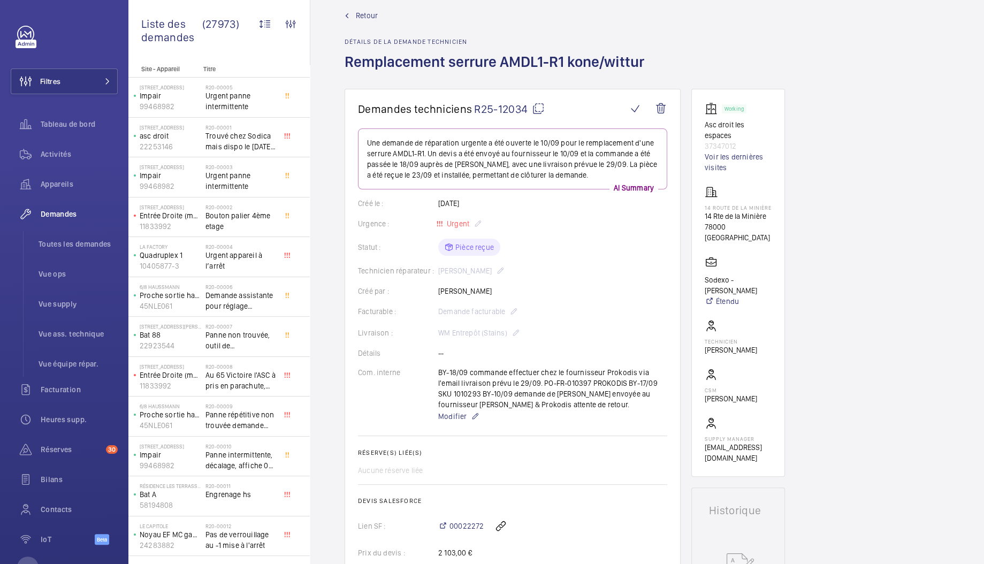
scroll to position [0, 0]
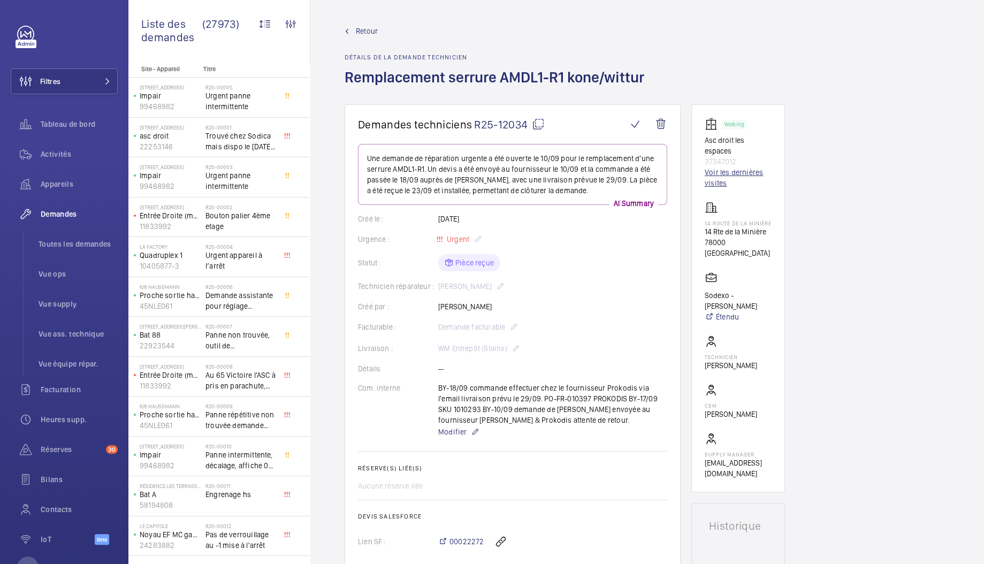
click at [759, 167] on link "Voir les dernières visites" at bounding box center [738, 177] width 67 height 21
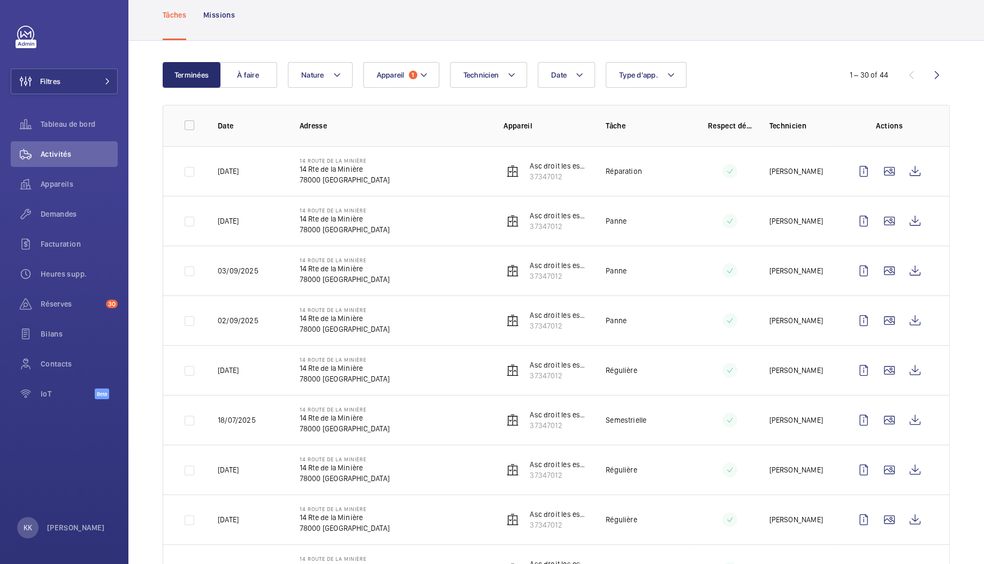
scroll to position [62, 0]
click at [884, 422] on wm-front-icon-button at bounding box center [890, 420] width 26 height 26
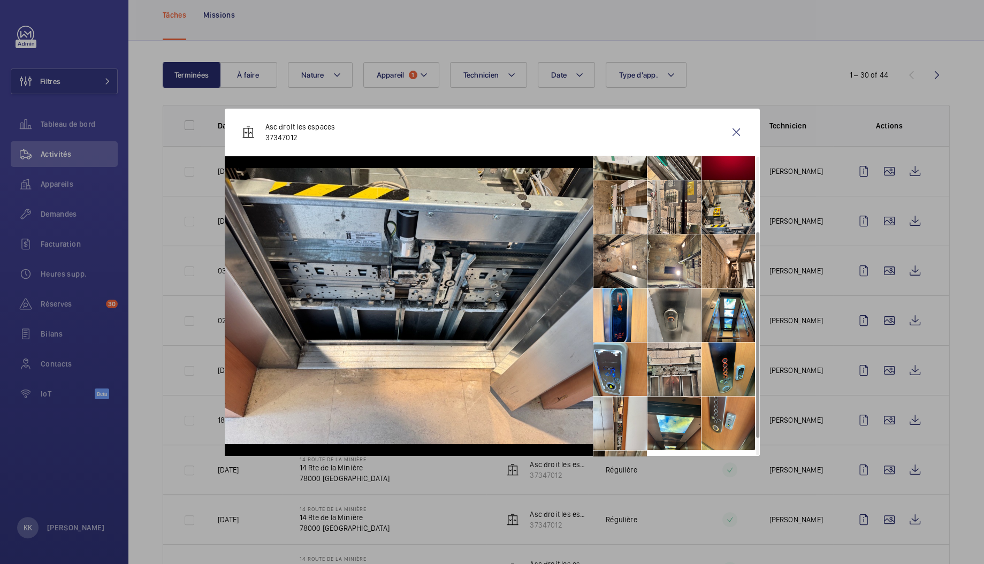
scroll to position [109, 0]
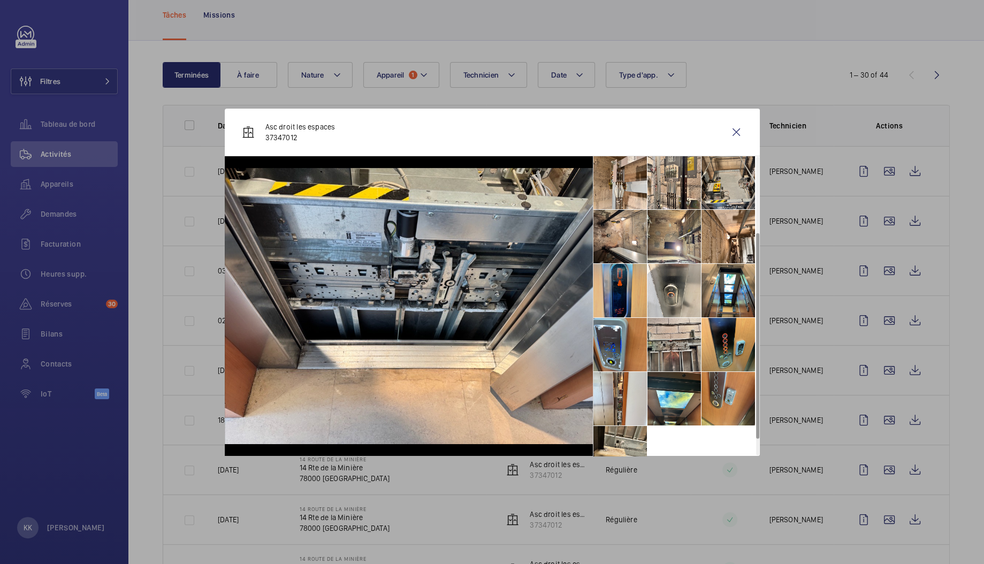
click at [641, 294] on li at bounding box center [621, 291] width 54 height 54
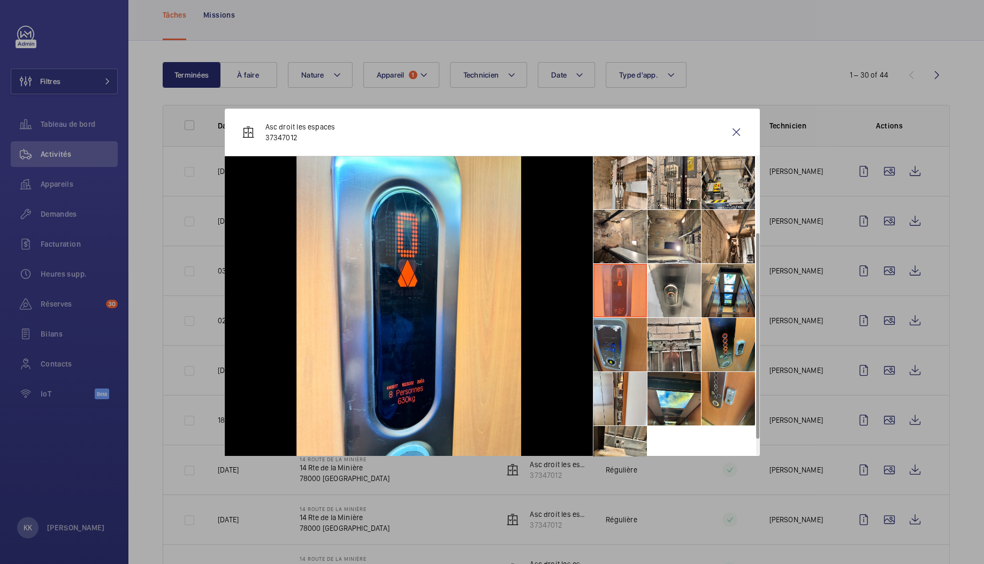
click at [622, 353] on li at bounding box center [621, 345] width 54 height 54
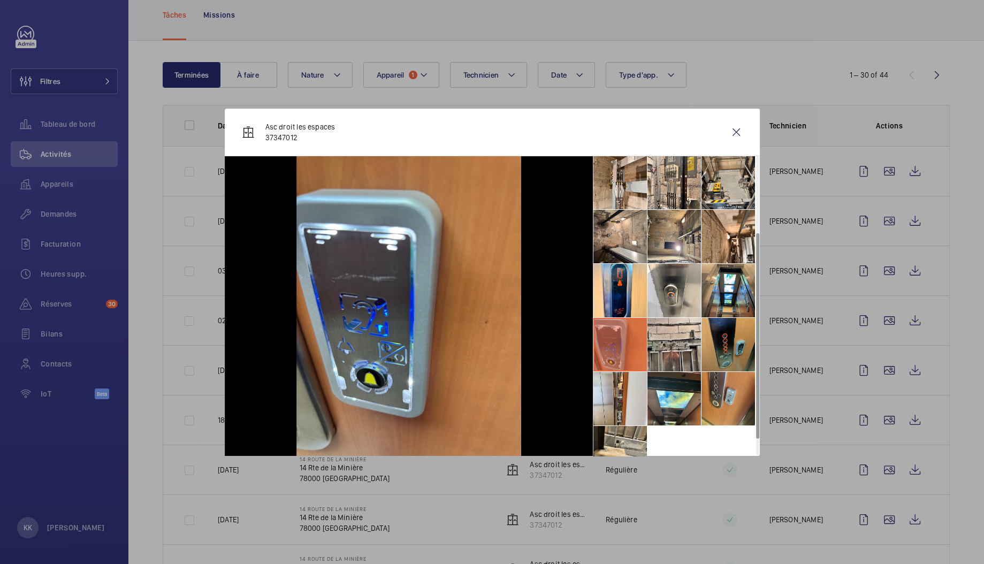
click at [740, 339] on li at bounding box center [729, 345] width 54 height 54
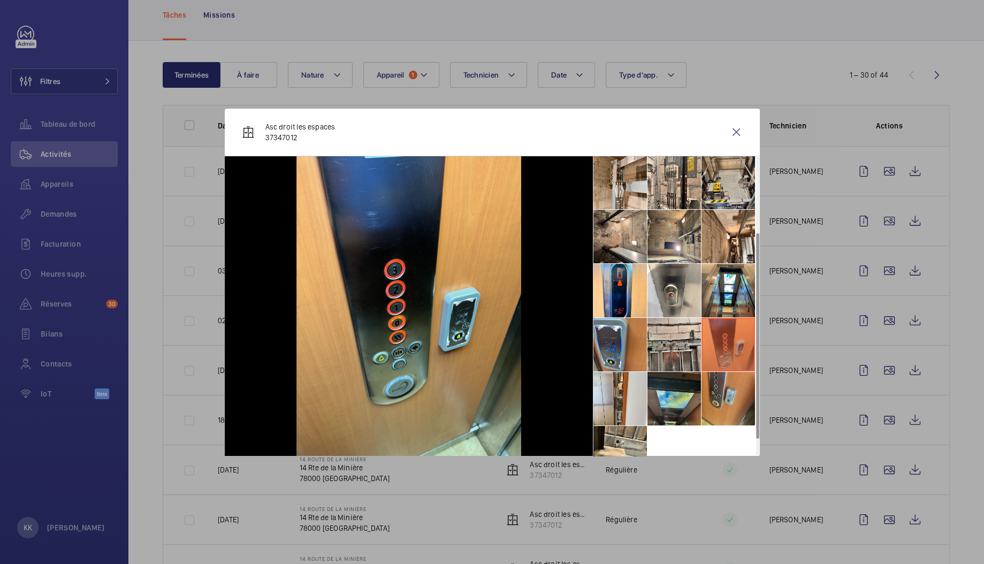
click at [680, 399] on li at bounding box center [675, 399] width 54 height 54
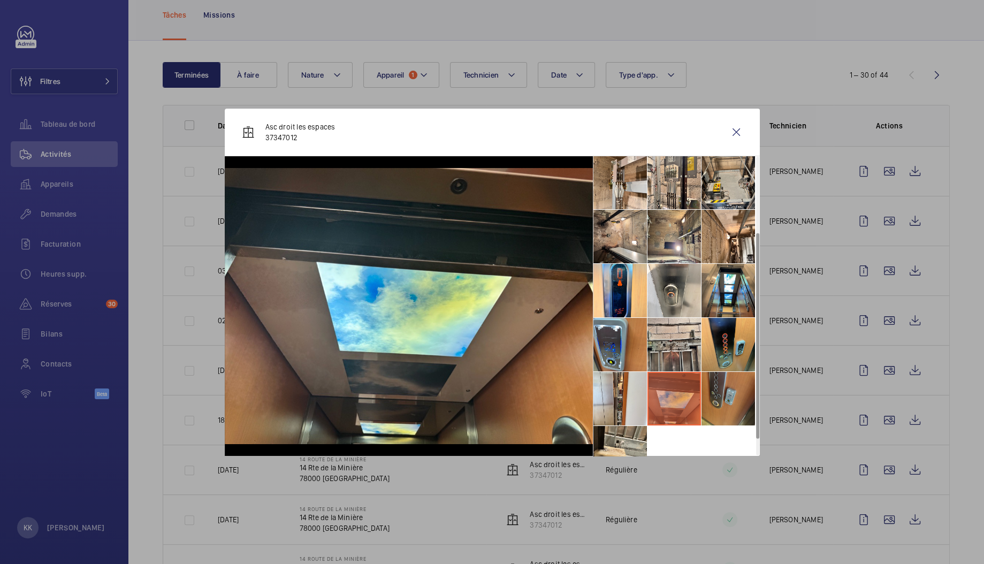
click at [725, 392] on li at bounding box center [729, 399] width 54 height 54
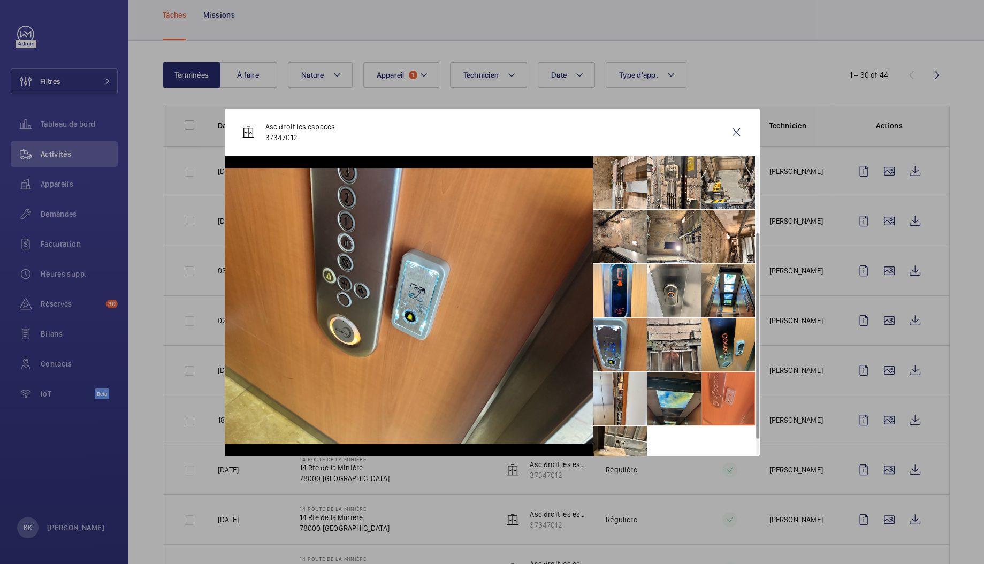
click at [651, 410] on li at bounding box center [675, 399] width 54 height 54
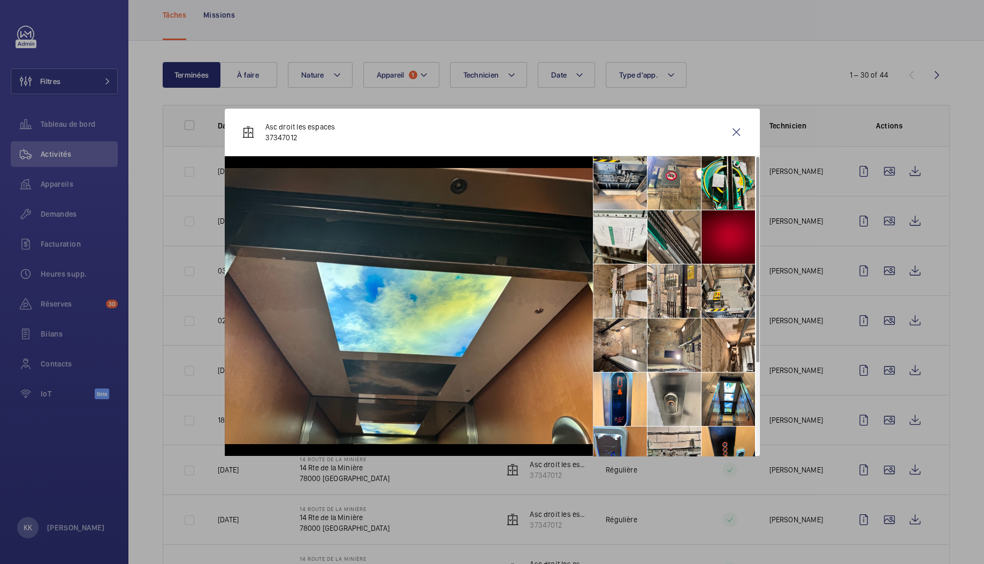
scroll to position [0, 0]
click at [681, 168] on li at bounding box center [675, 184] width 54 height 54
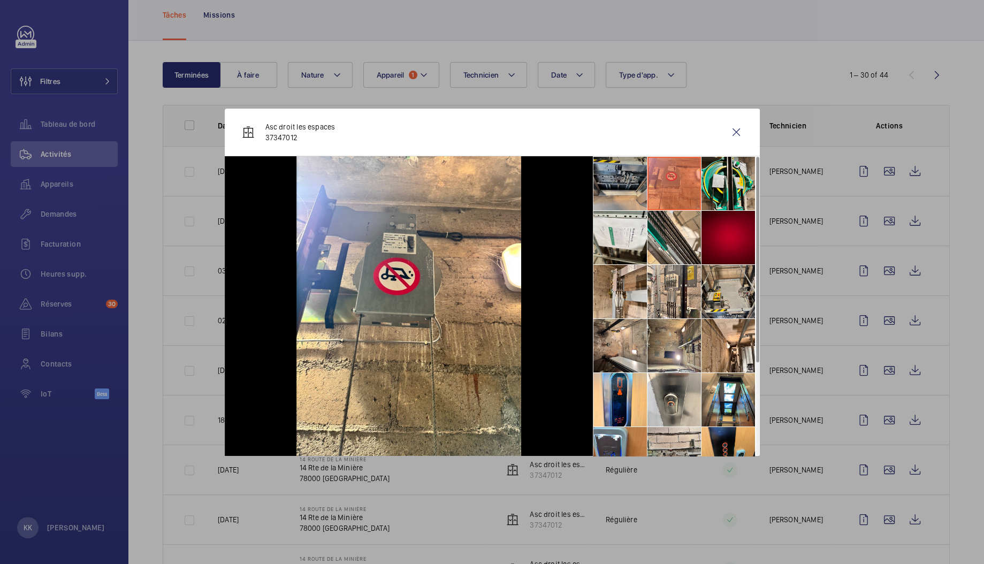
click at [614, 176] on li at bounding box center [621, 184] width 54 height 54
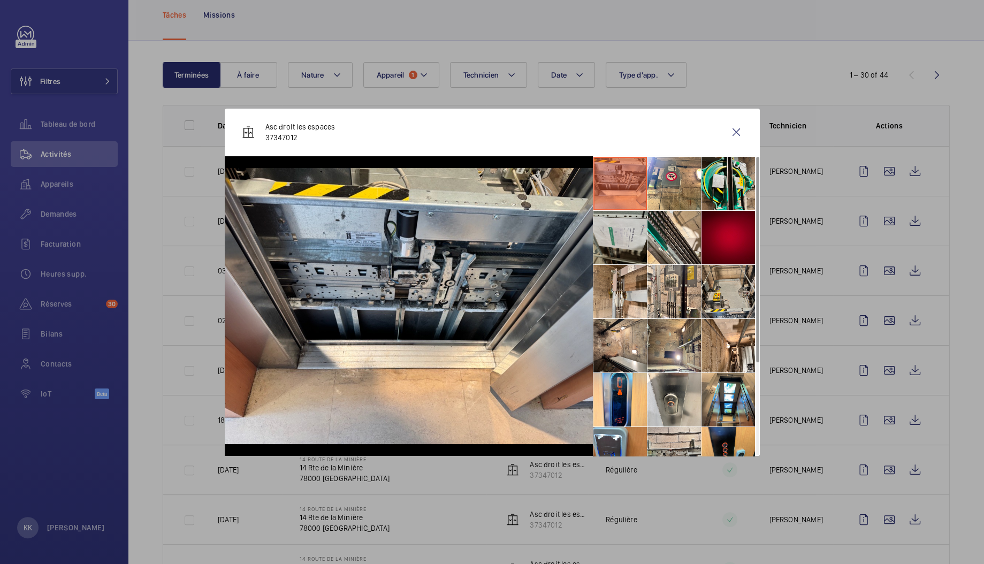
click at [619, 225] on li at bounding box center [621, 238] width 54 height 54
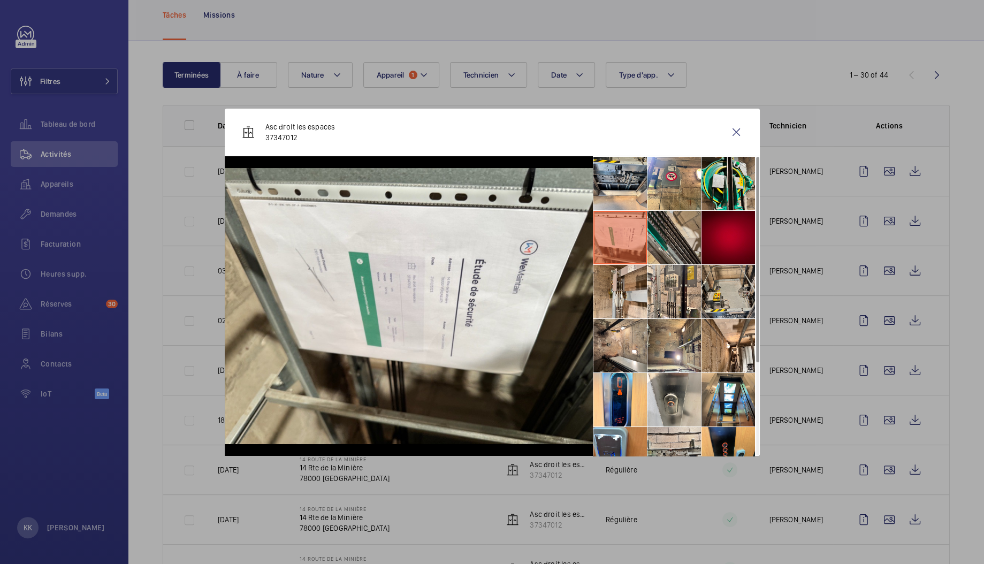
click at [663, 221] on li at bounding box center [675, 238] width 54 height 54
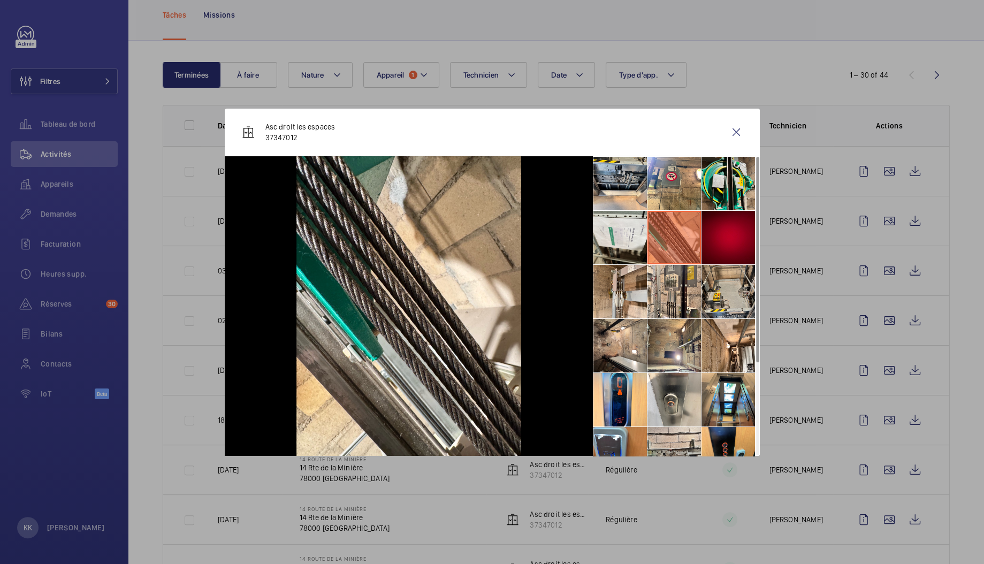
click at [695, 226] on li at bounding box center [675, 238] width 54 height 54
click at [706, 225] on li at bounding box center [729, 238] width 54 height 54
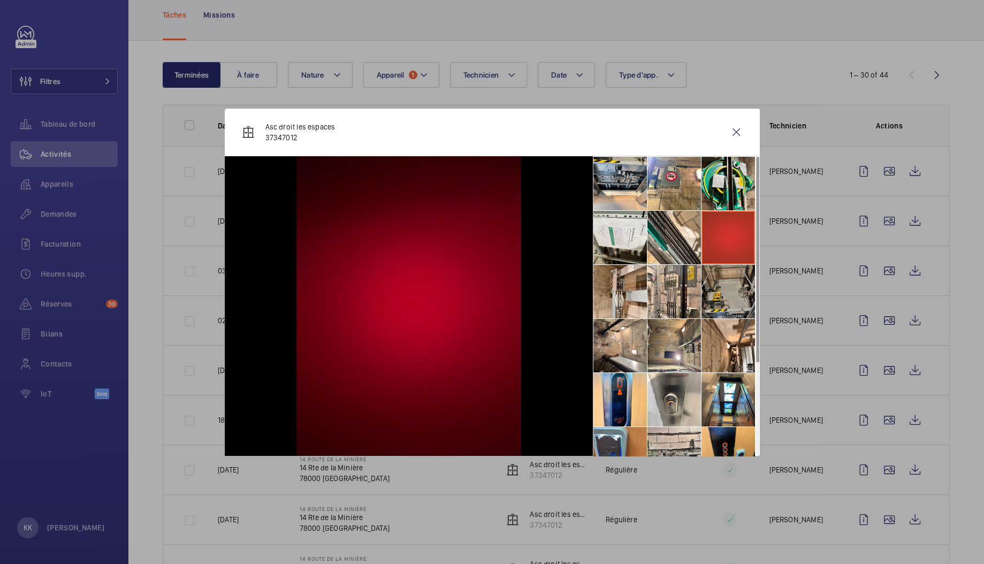
click at [733, 287] on li at bounding box center [729, 292] width 54 height 54
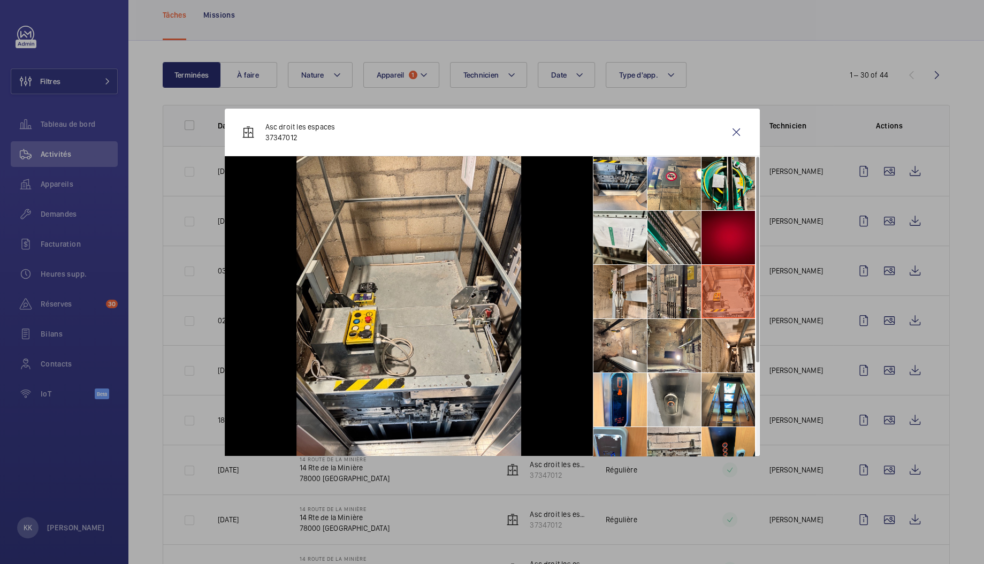
click at [677, 295] on li at bounding box center [675, 292] width 54 height 54
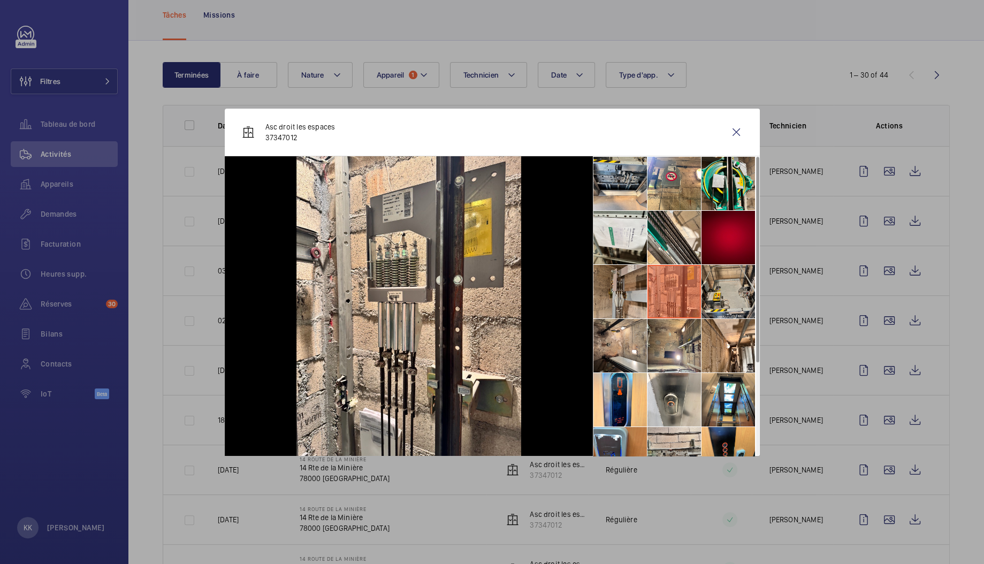
click at [617, 301] on li at bounding box center [621, 292] width 54 height 54
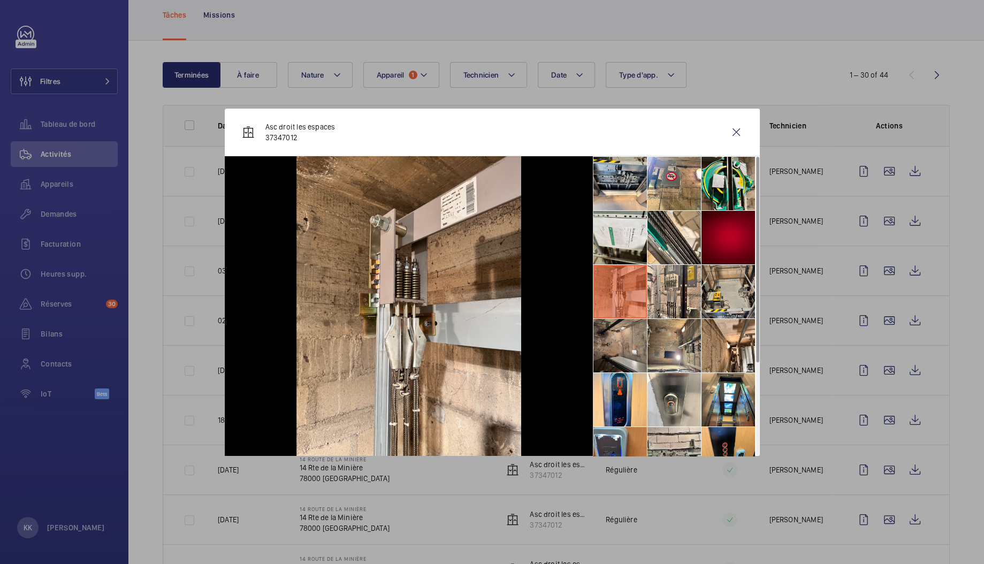
click at [615, 349] on li at bounding box center [621, 346] width 54 height 54
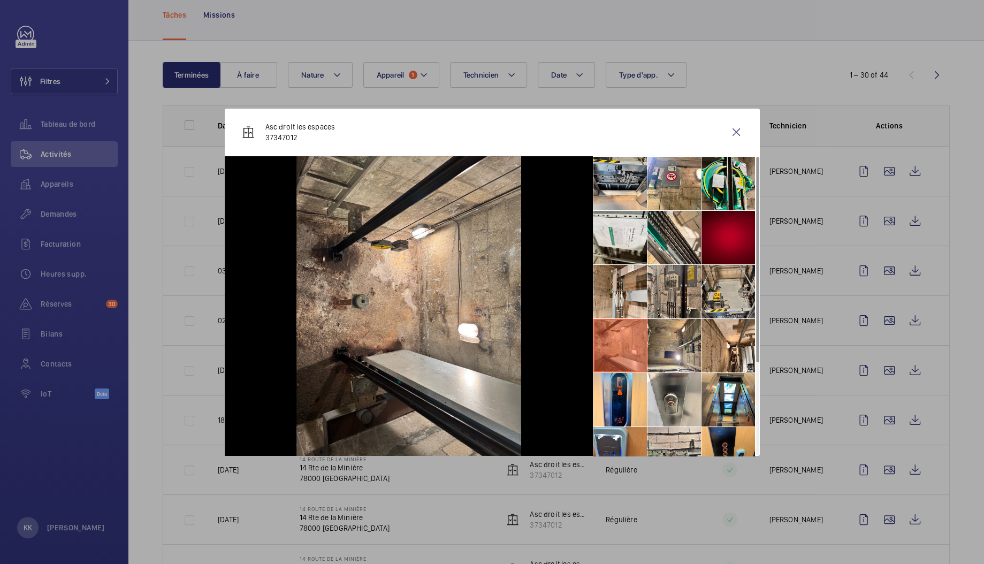
click at [672, 299] on li at bounding box center [675, 292] width 54 height 54
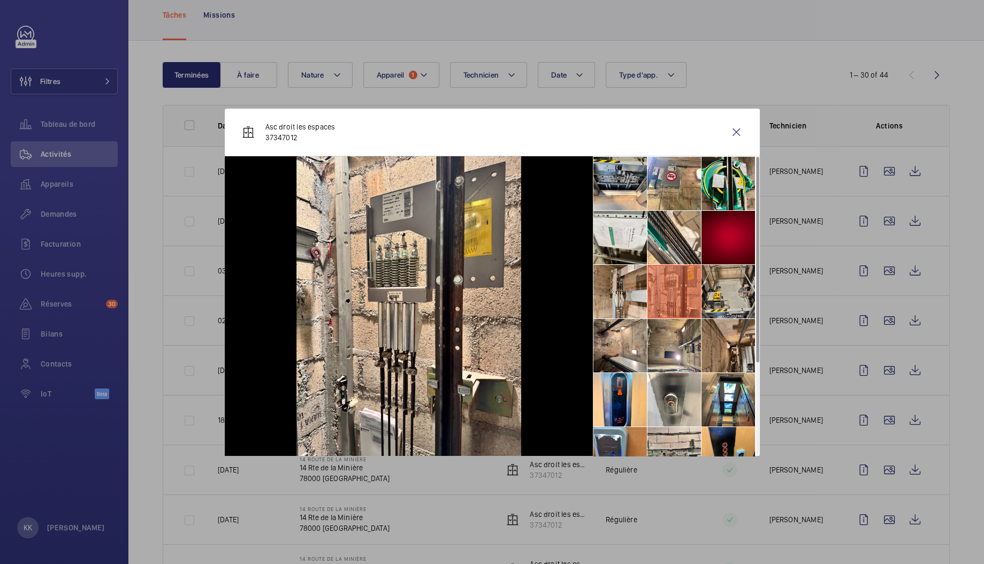
click at [720, 353] on li at bounding box center [729, 346] width 54 height 54
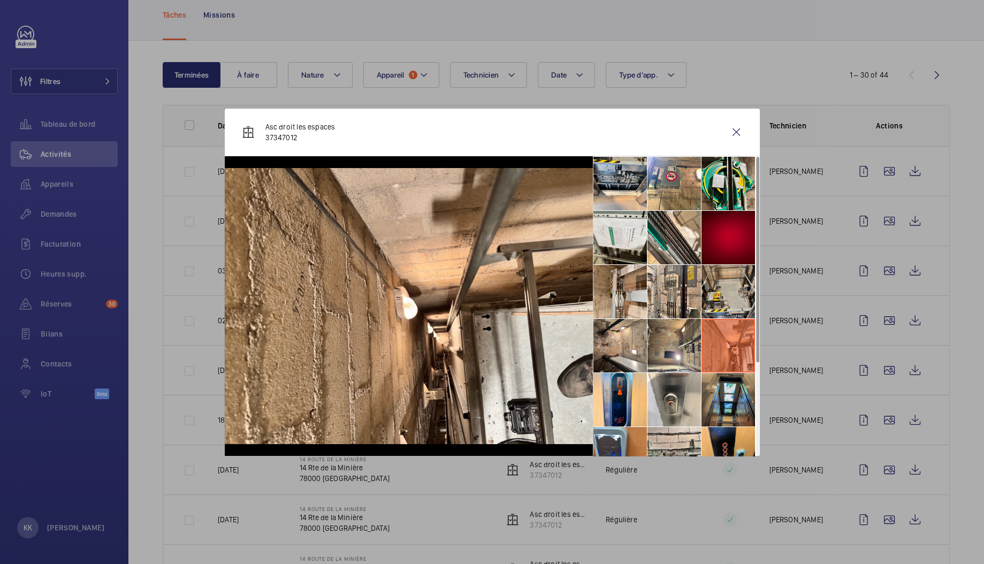
click at [727, 402] on li at bounding box center [729, 400] width 54 height 54
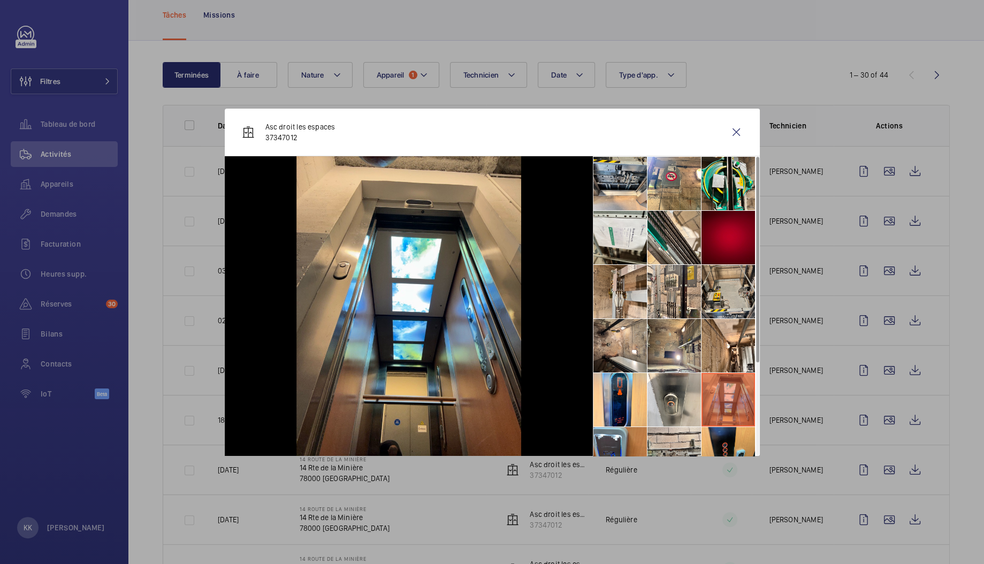
click at [705, 406] on li at bounding box center [729, 400] width 54 height 54
click at [658, 409] on li at bounding box center [675, 400] width 54 height 54
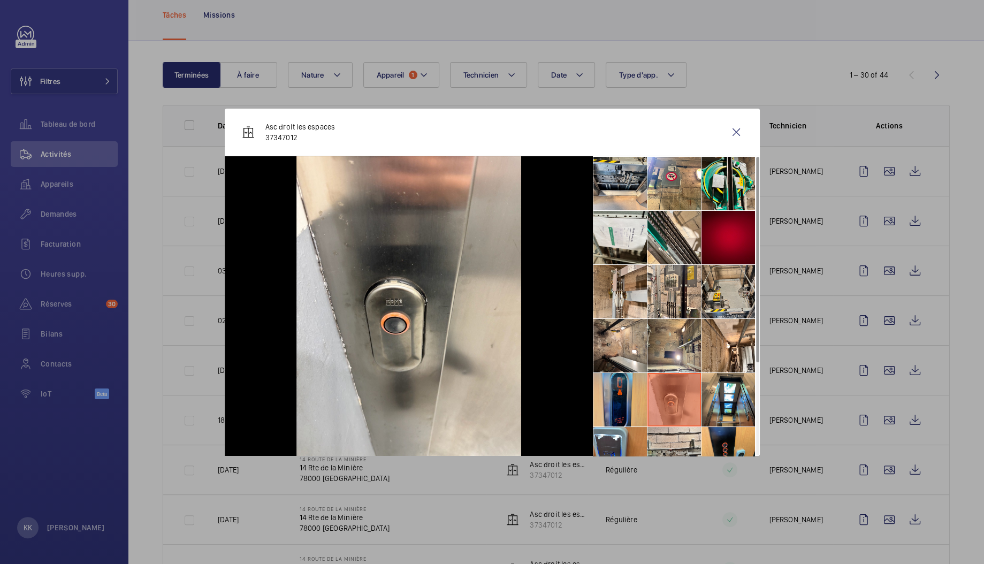
click at [608, 399] on li at bounding box center [621, 400] width 54 height 54
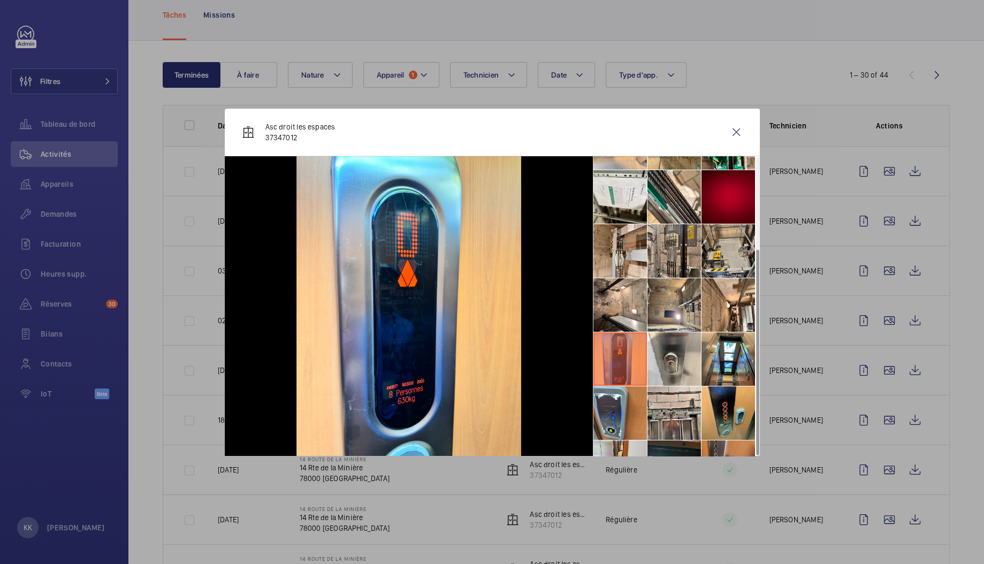
scroll to position [133, 0]
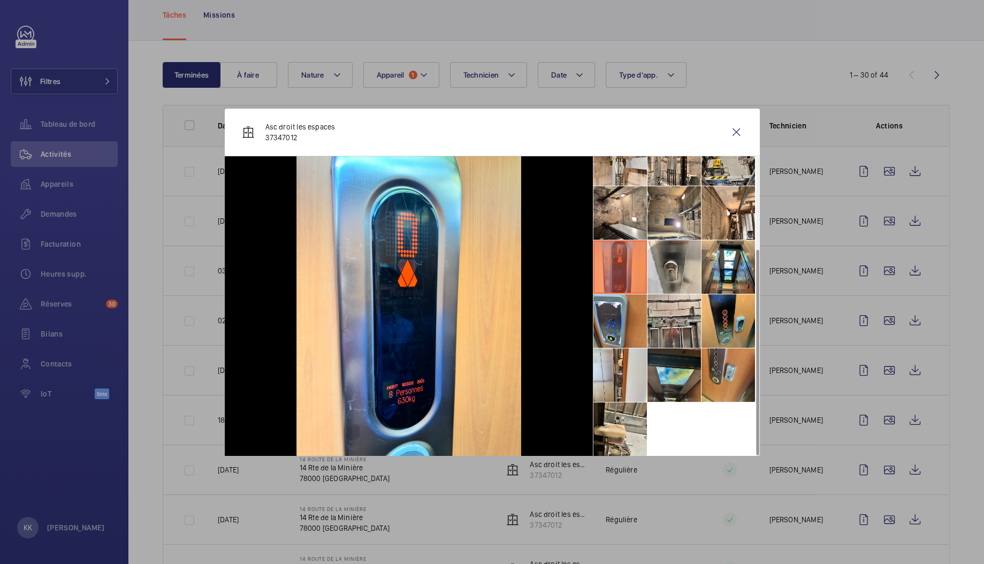
click at [677, 368] on li at bounding box center [675, 375] width 54 height 54
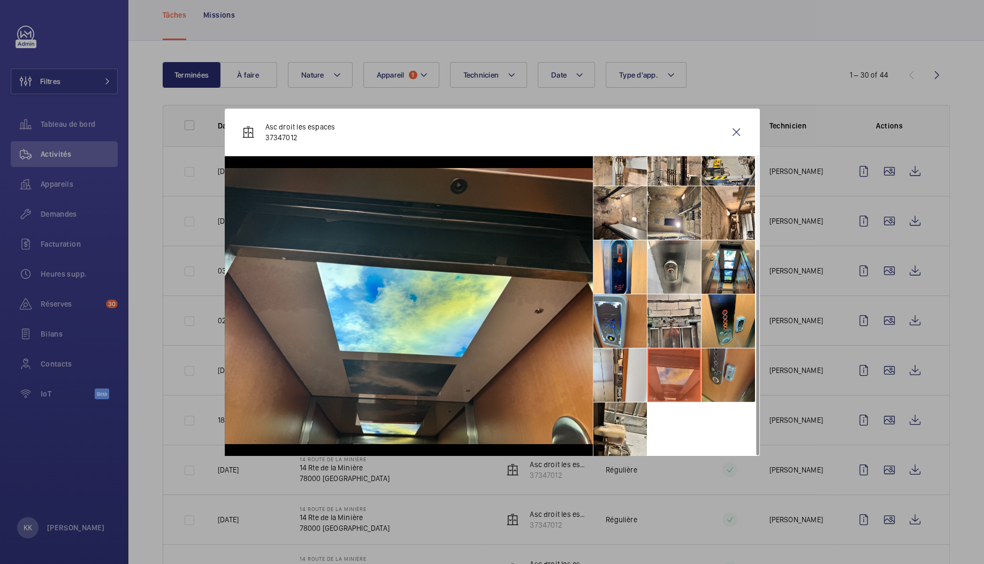
click at [729, 368] on li at bounding box center [729, 375] width 54 height 54
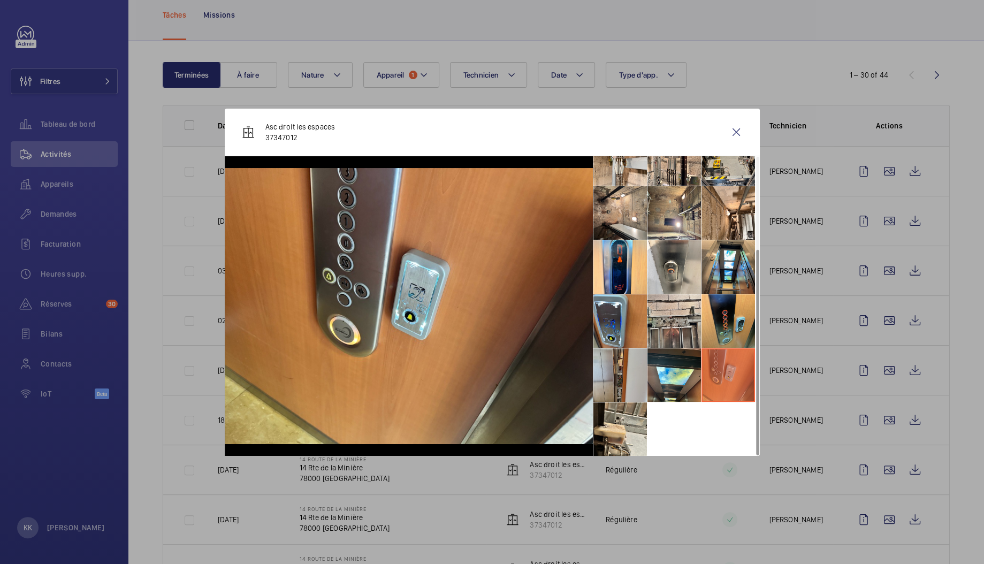
click at [644, 392] on li at bounding box center [621, 375] width 54 height 54
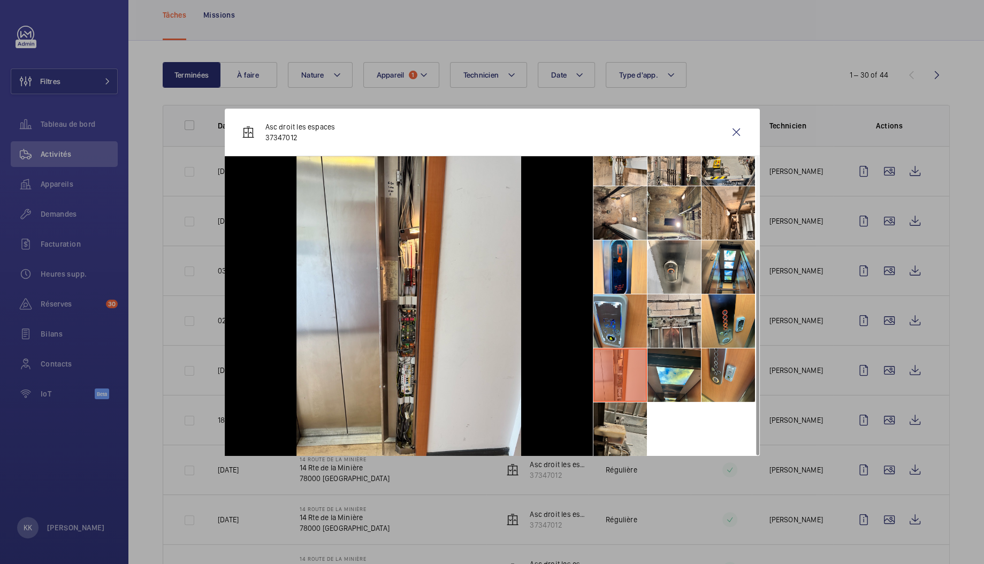
click at [633, 425] on li at bounding box center [621, 429] width 54 height 54
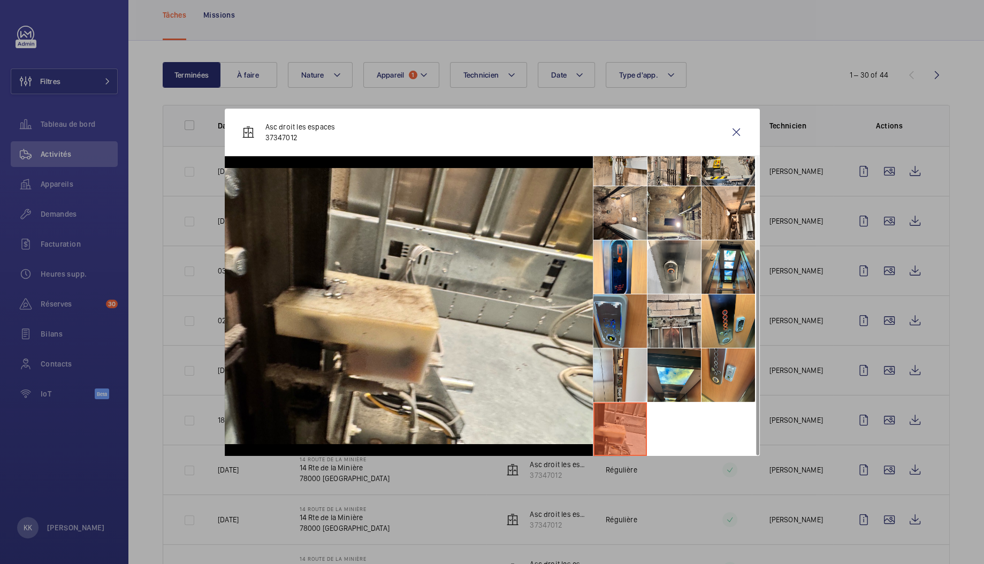
click at [623, 319] on li at bounding box center [621, 321] width 54 height 54
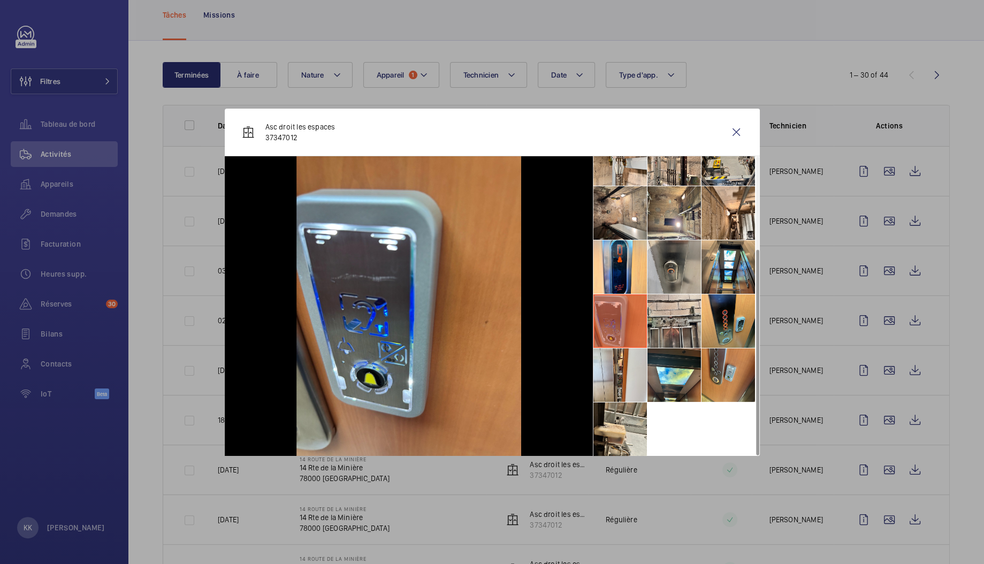
click at [666, 293] on li at bounding box center [675, 267] width 54 height 54
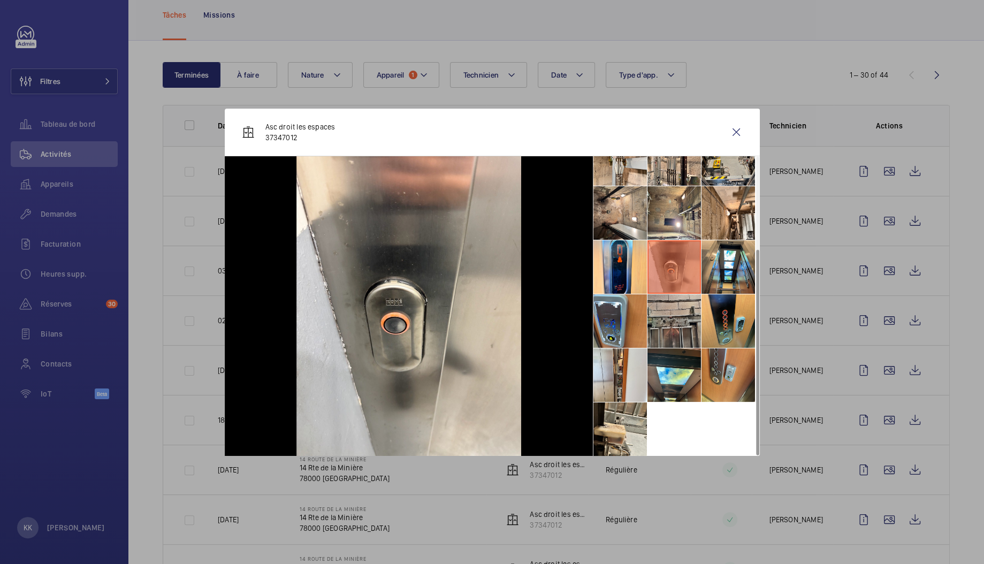
click at [672, 319] on li at bounding box center [675, 321] width 54 height 54
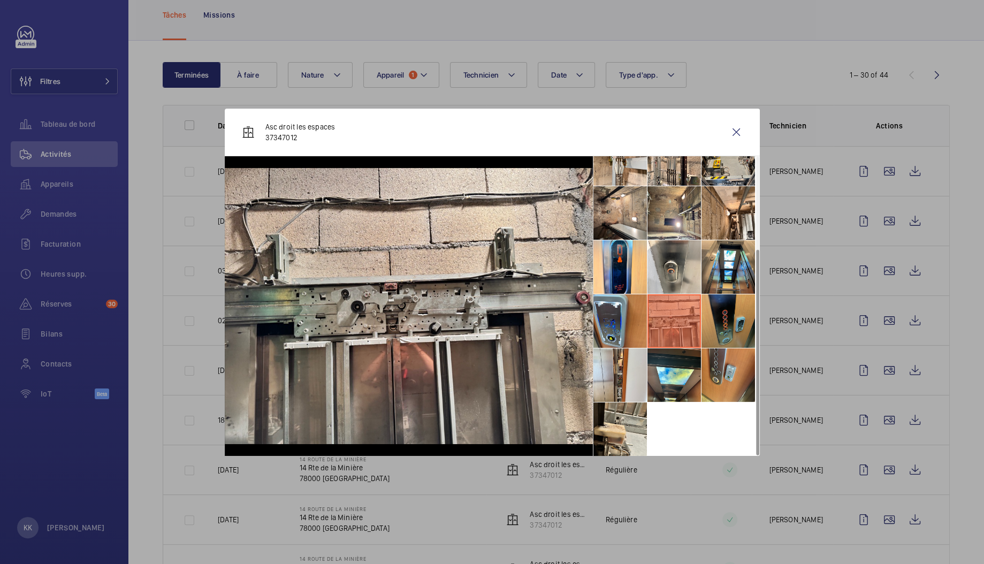
click at [720, 309] on li at bounding box center [729, 321] width 54 height 54
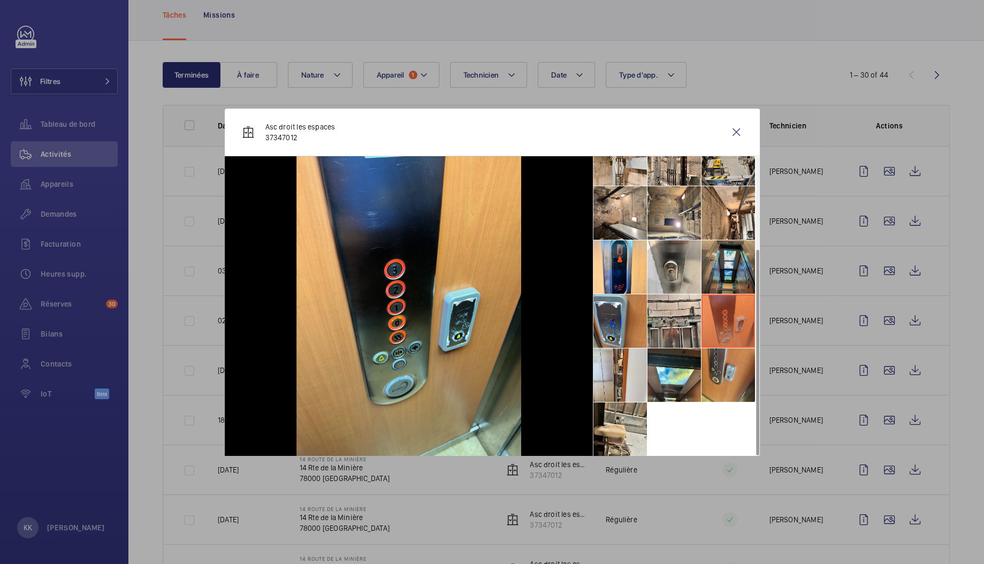
click at [719, 271] on li at bounding box center [729, 267] width 54 height 54
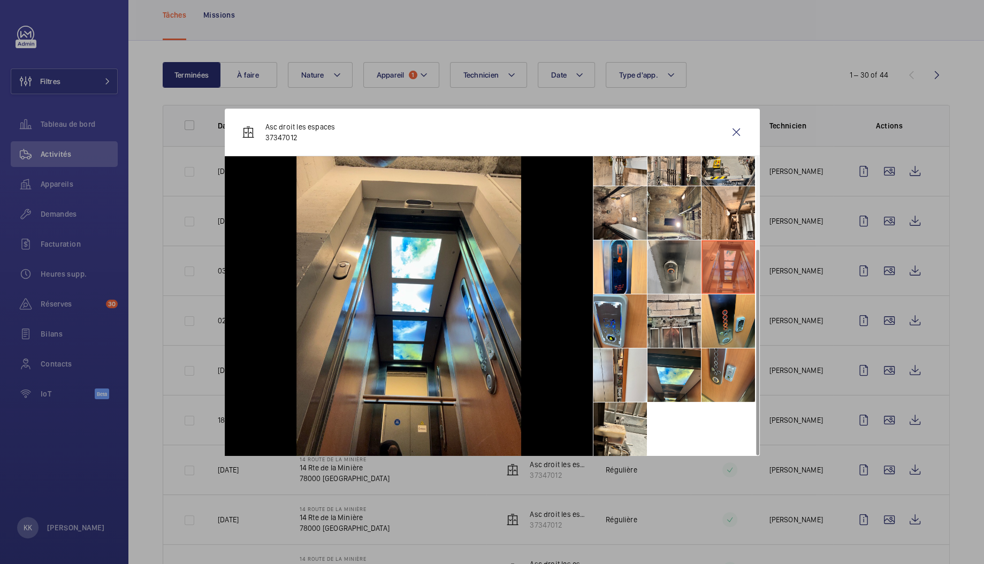
click at [670, 262] on li at bounding box center [675, 267] width 54 height 54
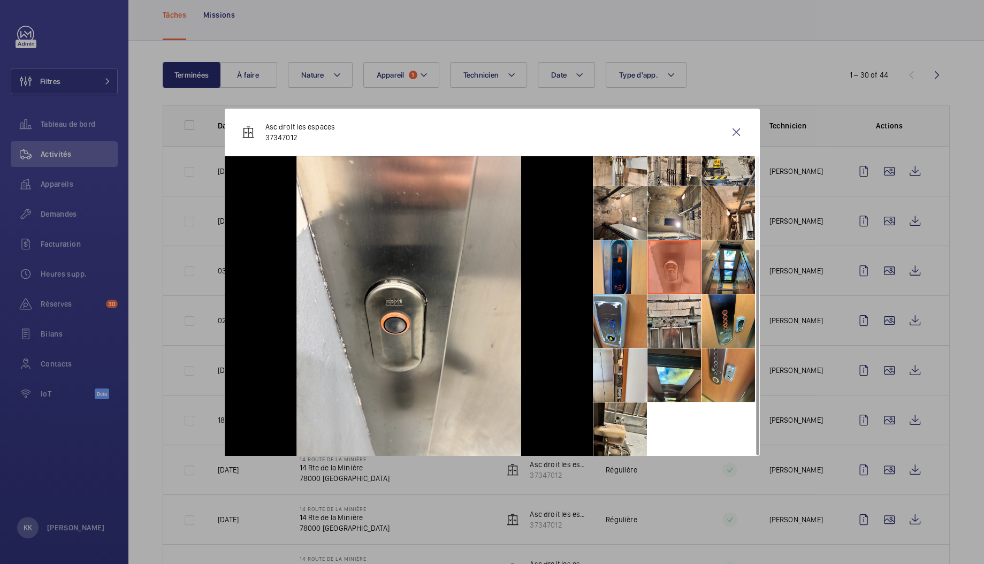
click at [613, 271] on li at bounding box center [621, 267] width 54 height 54
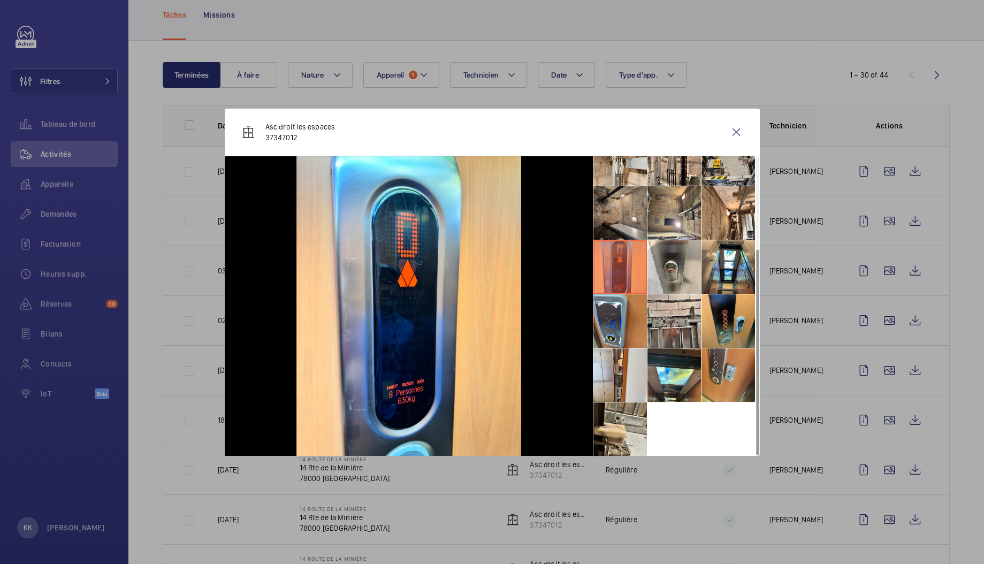
click at [609, 220] on li at bounding box center [621, 213] width 54 height 54
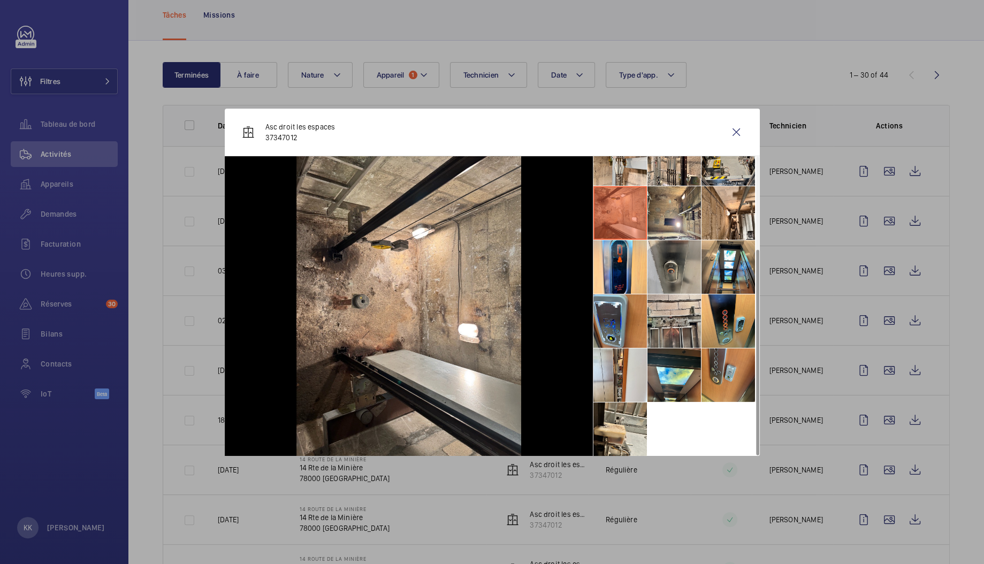
click at [652, 278] on li at bounding box center [675, 267] width 54 height 54
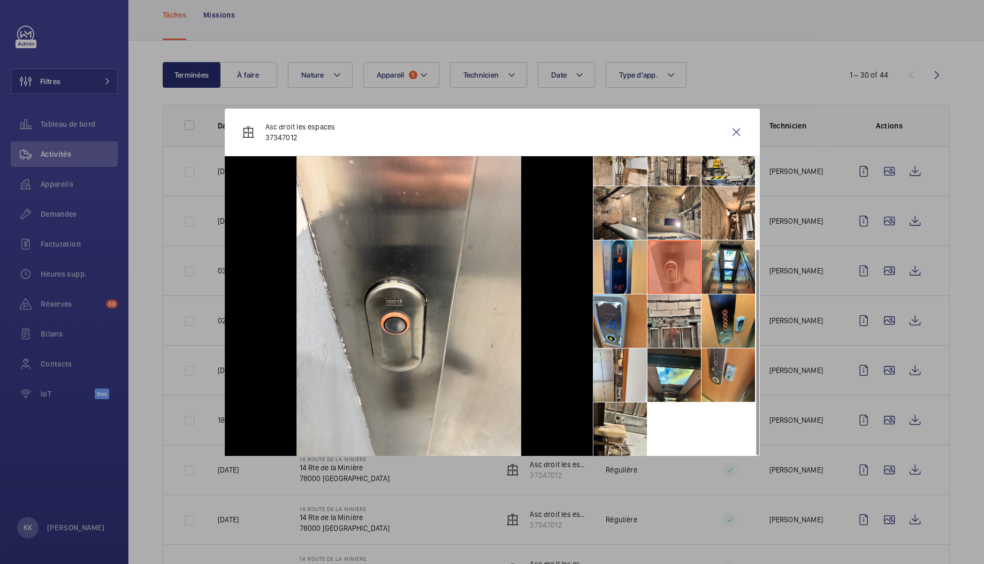
click at [614, 277] on li at bounding box center [621, 267] width 54 height 54
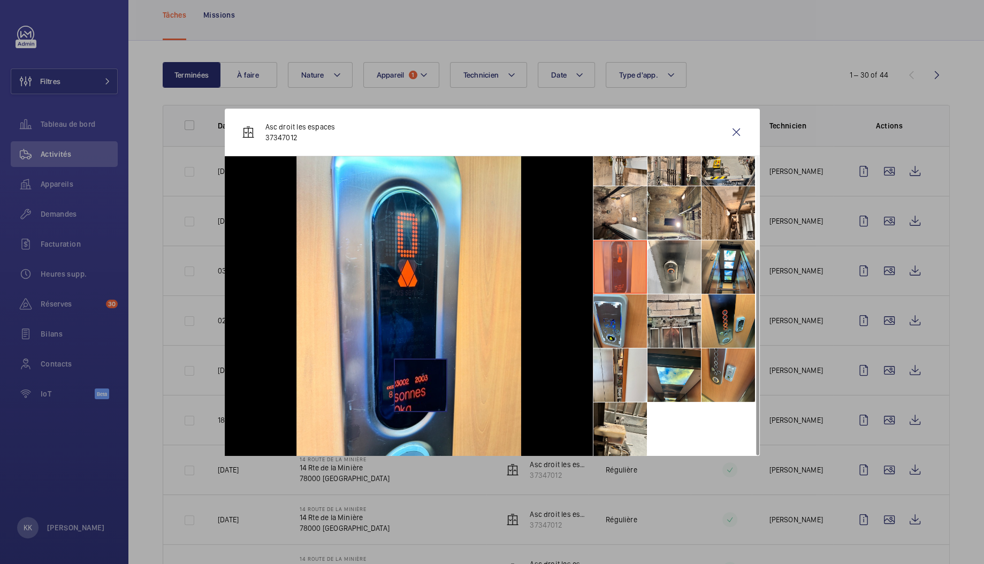
click at [420, 385] on img at bounding box center [408, 306] width 225 height 300
click at [728, 127] on wm-front-icon-button at bounding box center [737, 132] width 26 height 26
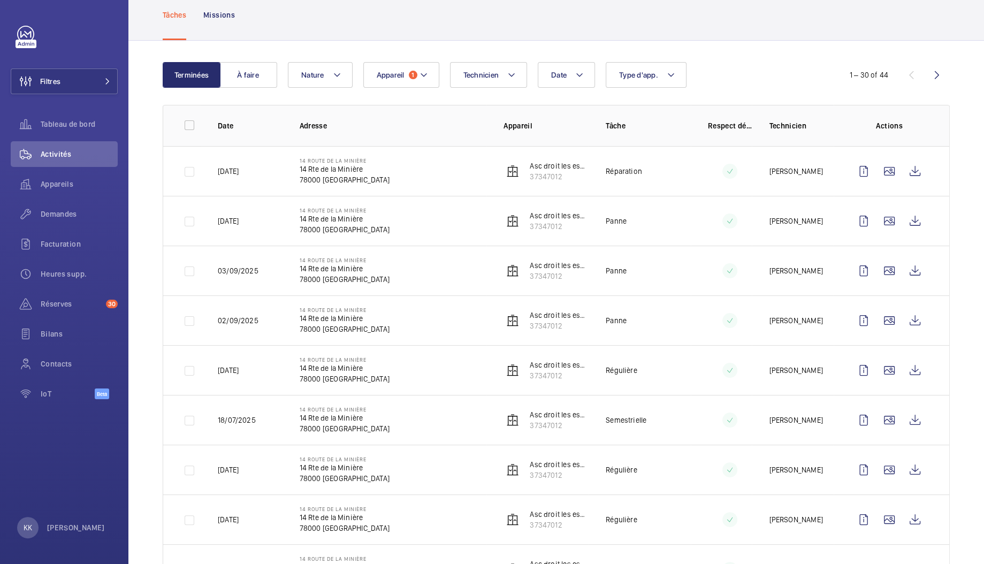
click at [736, 67] on div "Date Technicien Appareil 1 Type d'app. Nature" at bounding box center [555, 75] width 534 height 26
